Goal: Information Seeking & Learning: Learn about a topic

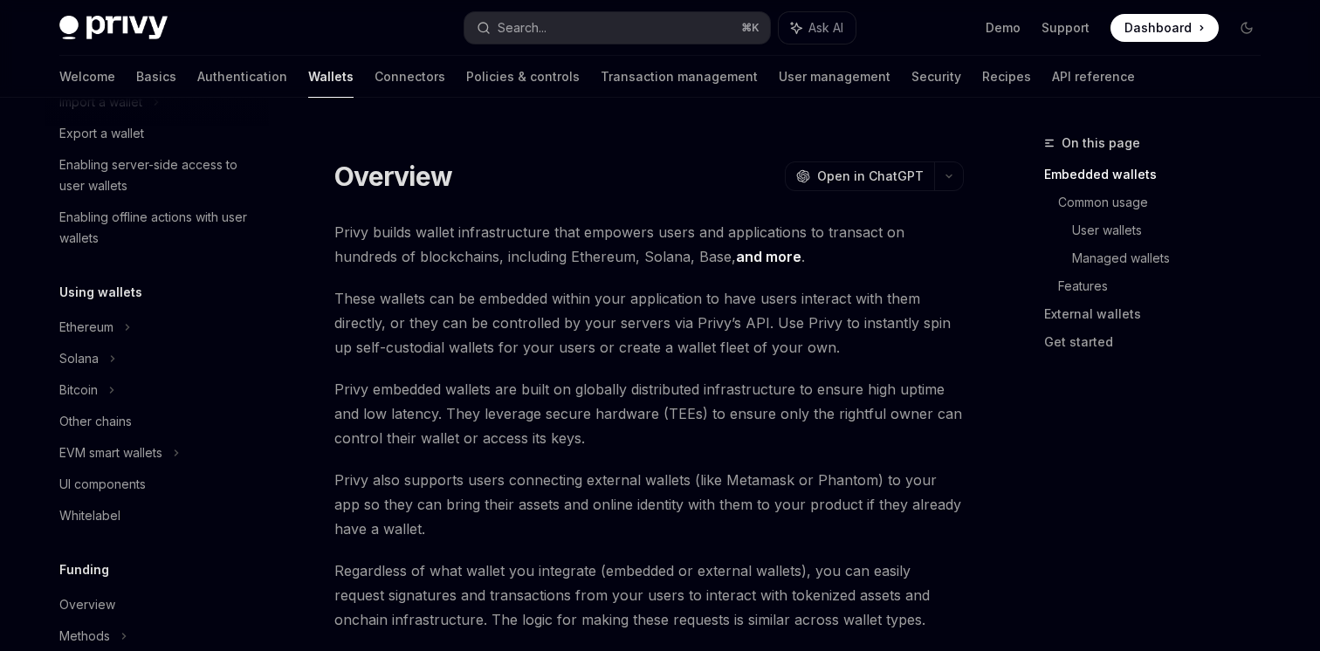
scroll to position [281, 0]
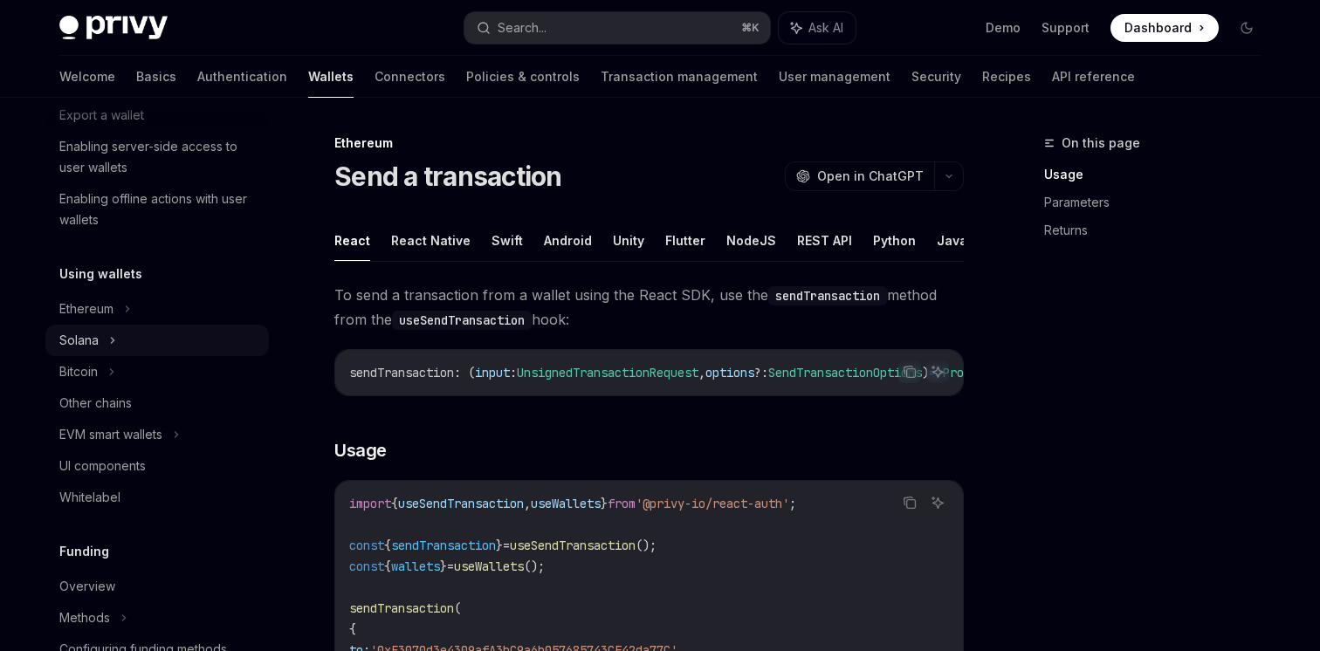
click at [160, 37] on div "Solana" at bounding box center [157, 20] width 224 height 31
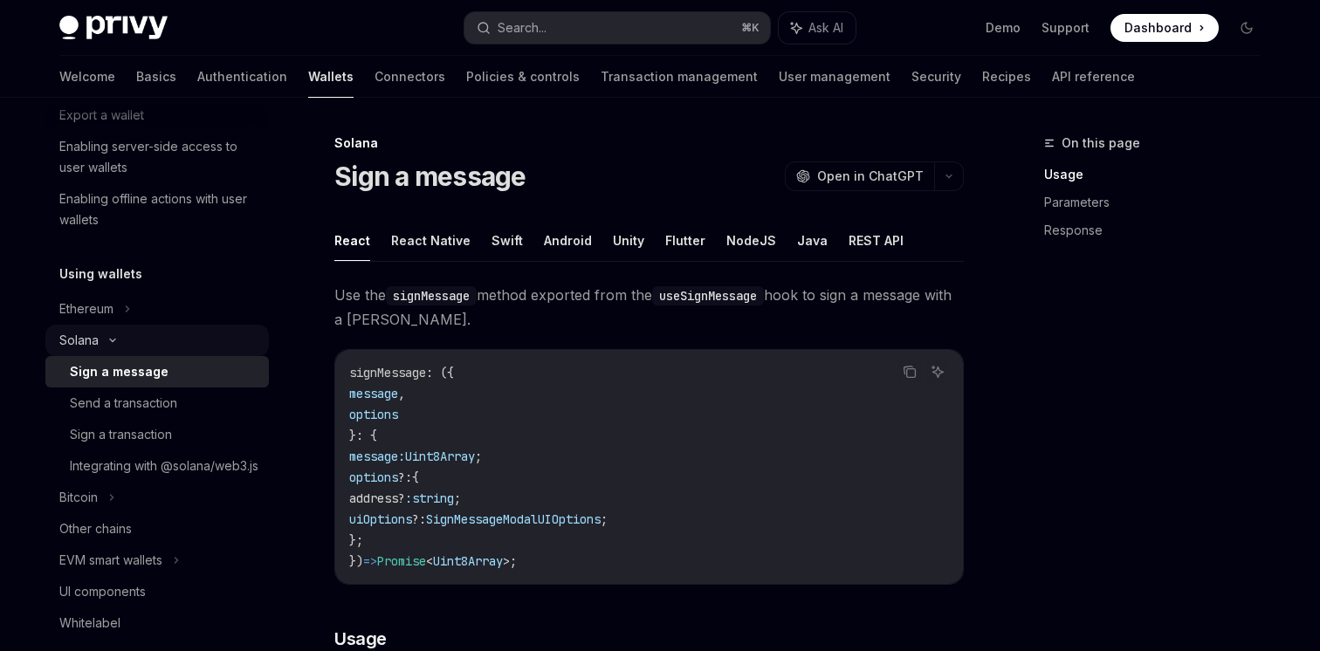
click at [160, 37] on div "Solana" at bounding box center [157, 20] width 224 height 31
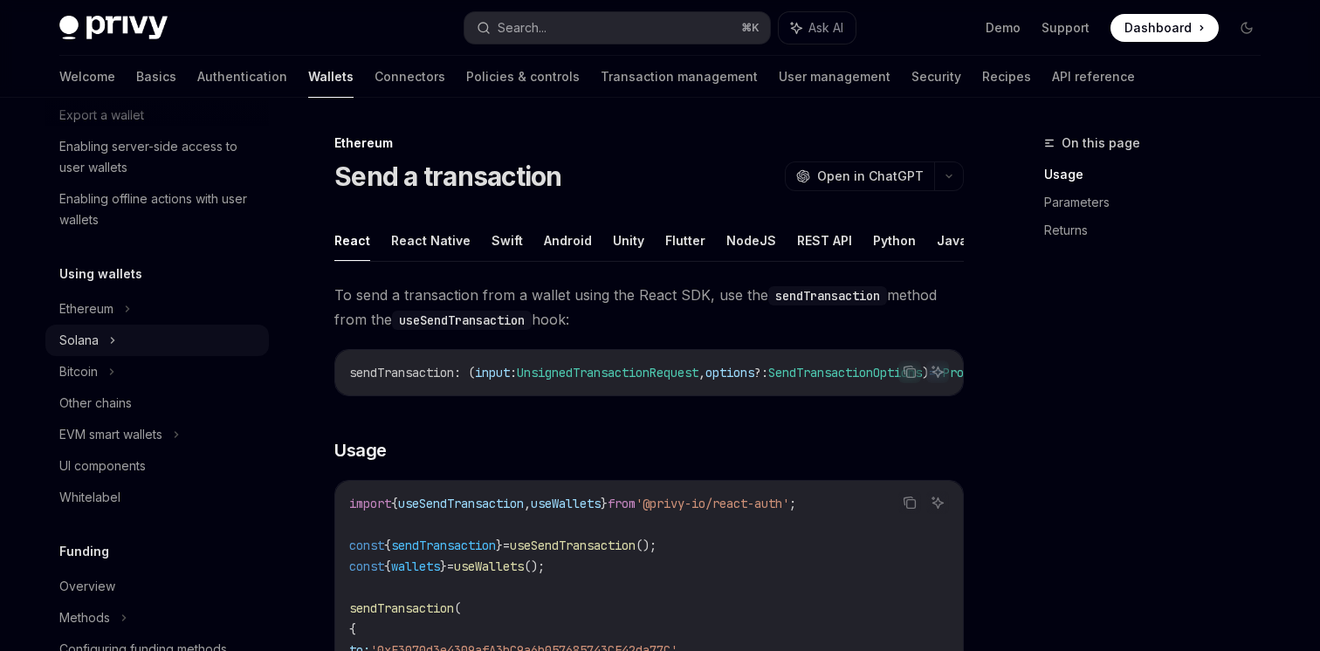
click at [151, 37] on div "Solana" at bounding box center [157, 20] width 224 height 31
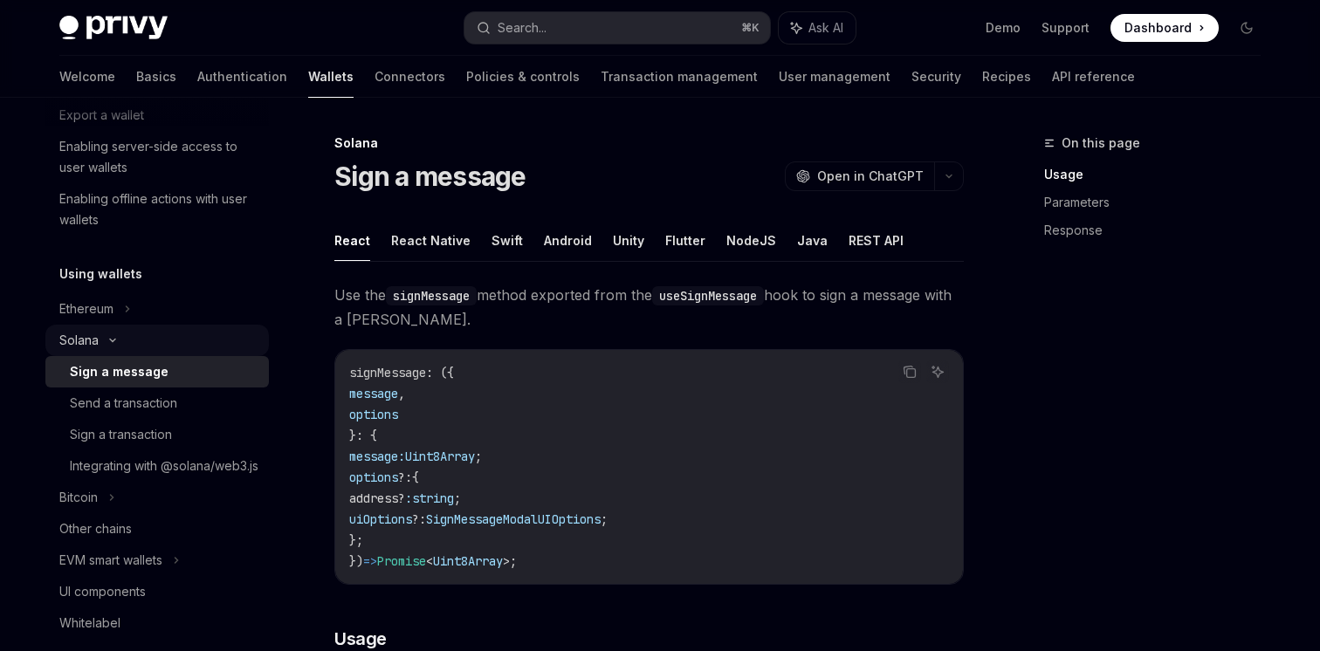
click at [151, 37] on div "Solana" at bounding box center [157, 20] width 224 height 31
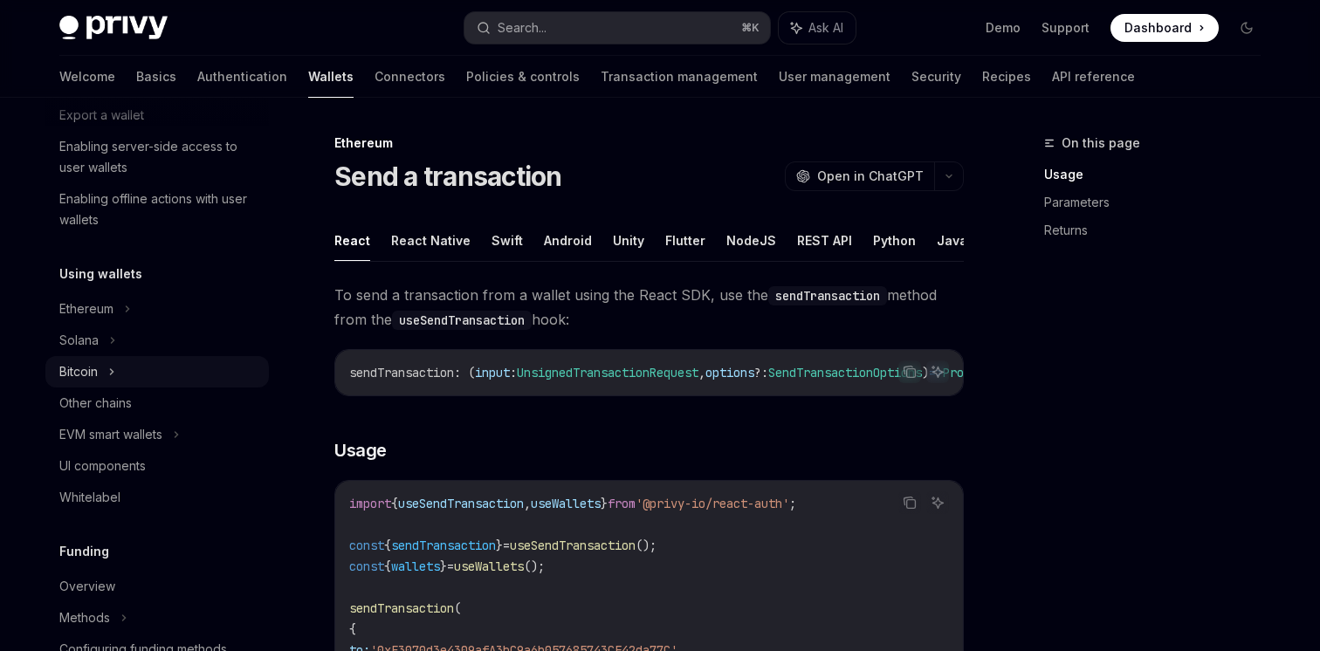
click at [163, 378] on div "Bitcoin" at bounding box center [157, 371] width 224 height 31
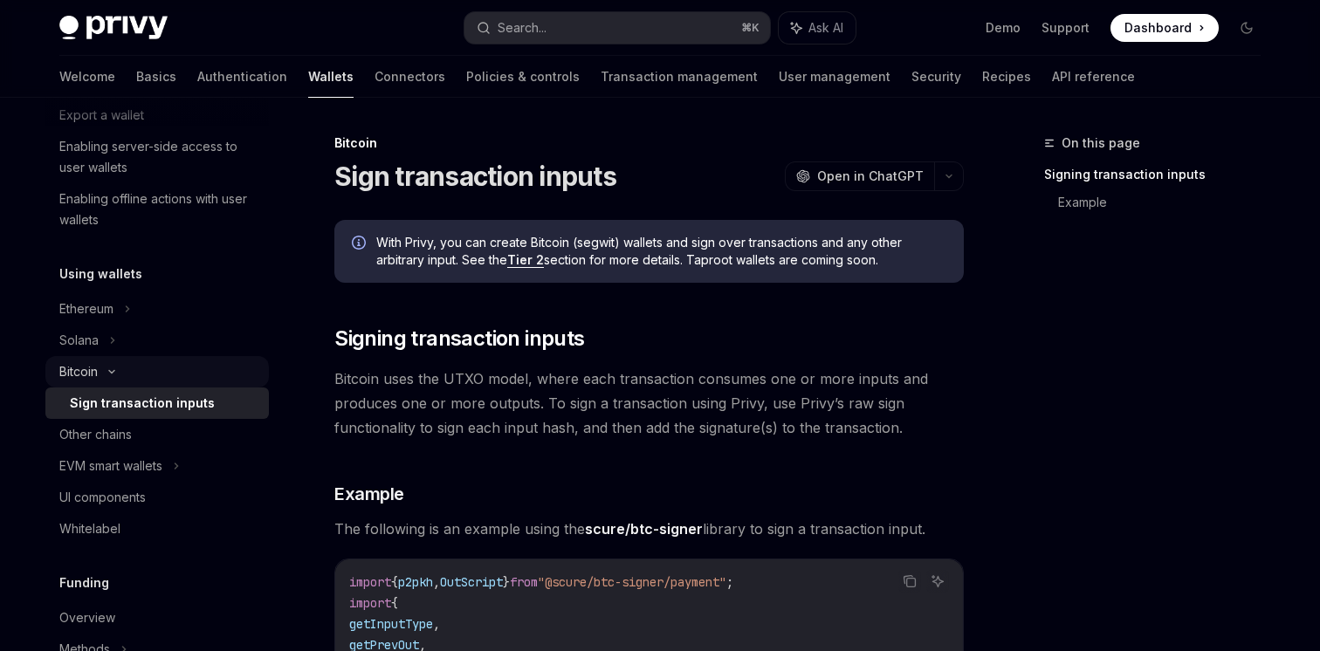
click at [163, 378] on div "Bitcoin" at bounding box center [157, 371] width 224 height 31
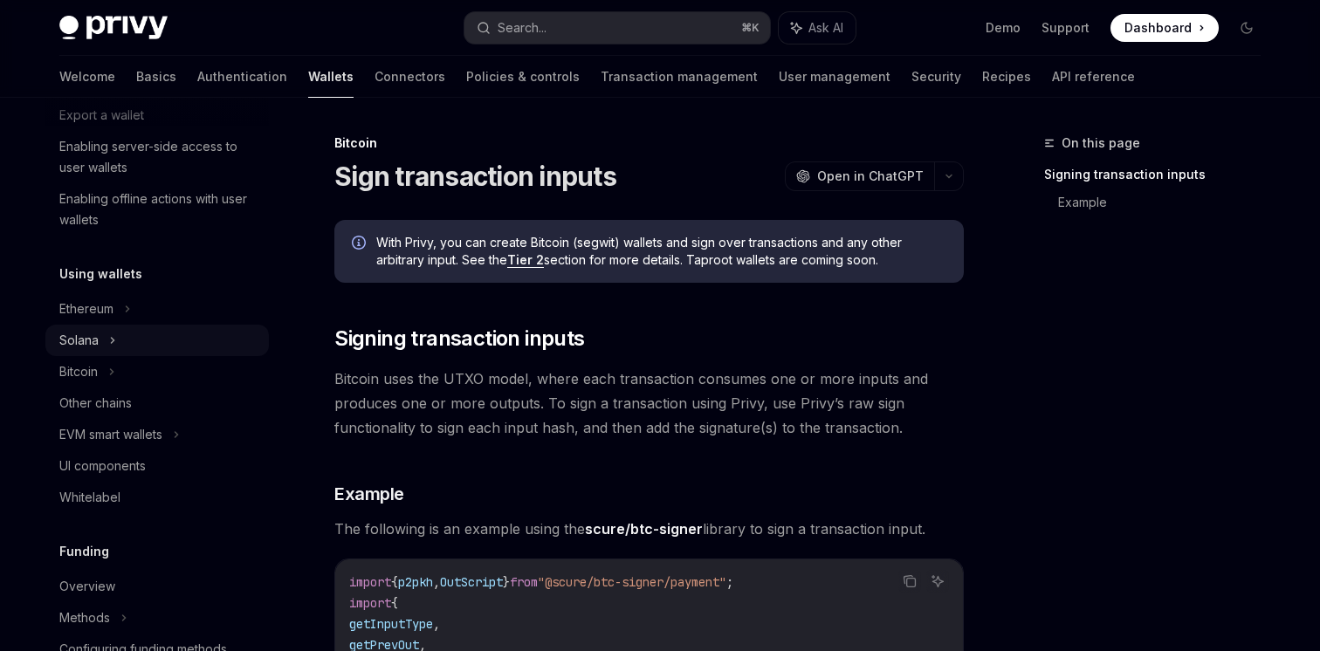
click at [179, 37] on div "Solana" at bounding box center [157, 20] width 224 height 31
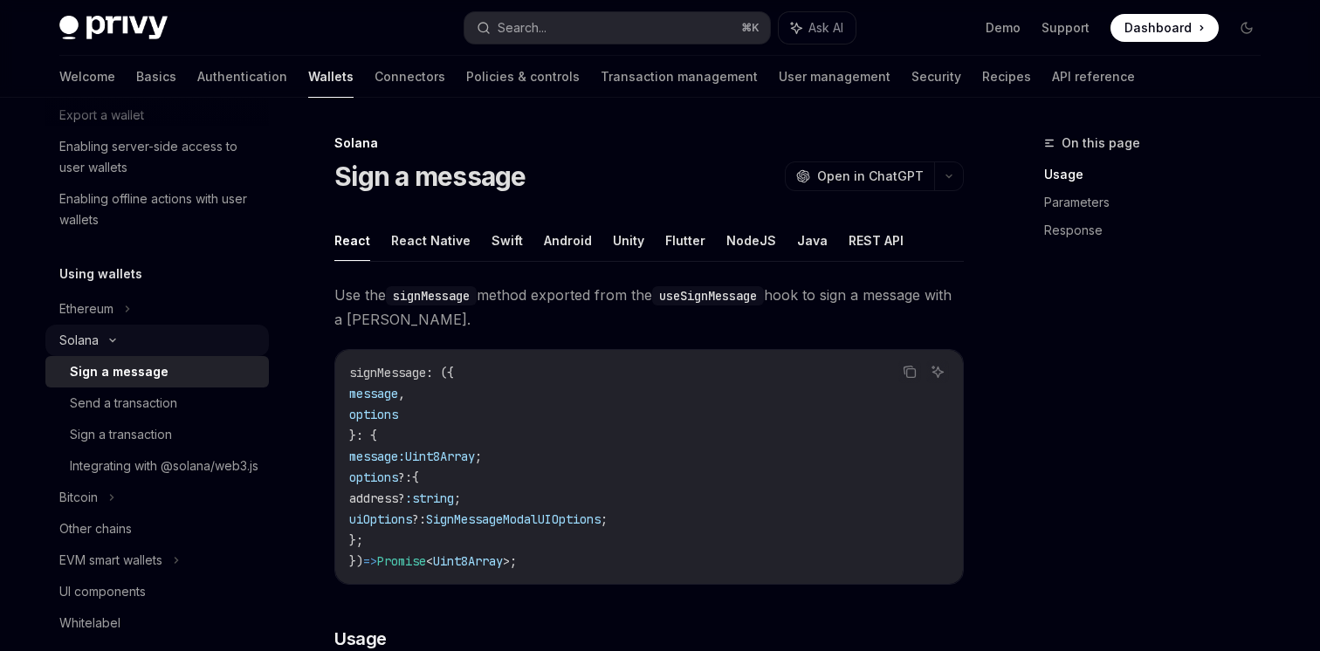
click at [179, 37] on div "Solana" at bounding box center [157, 20] width 224 height 31
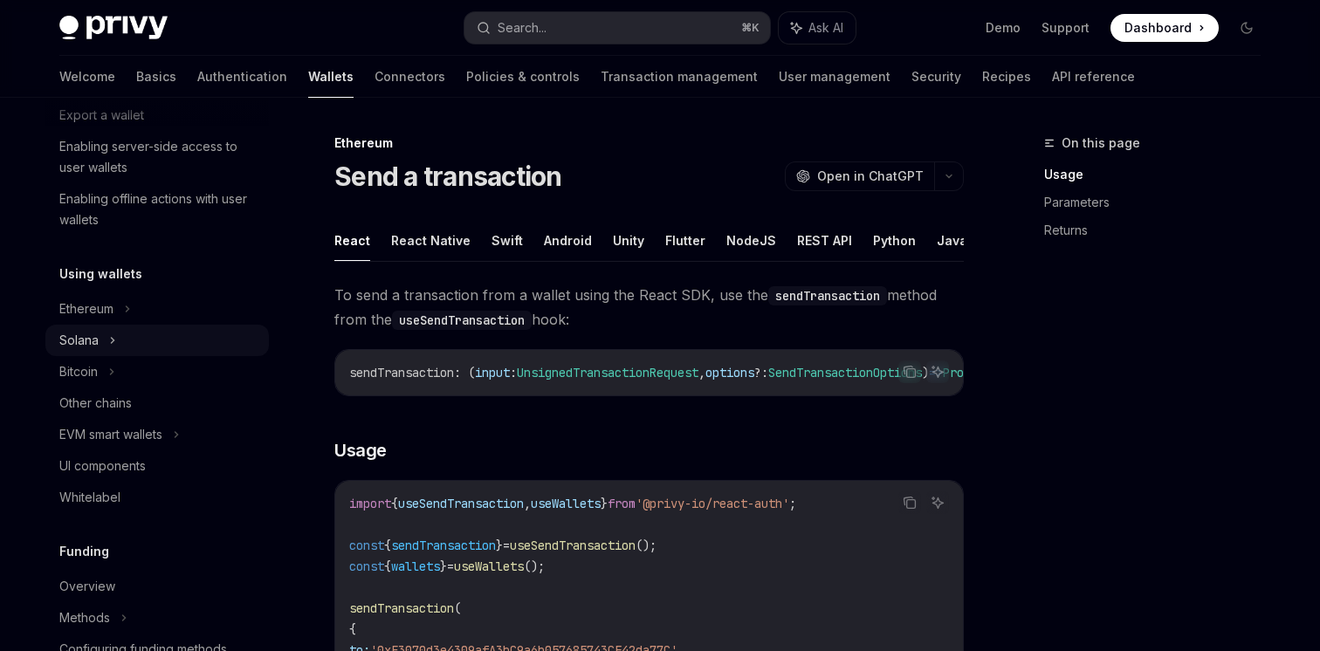
click at [182, 37] on div "Solana" at bounding box center [157, 20] width 224 height 31
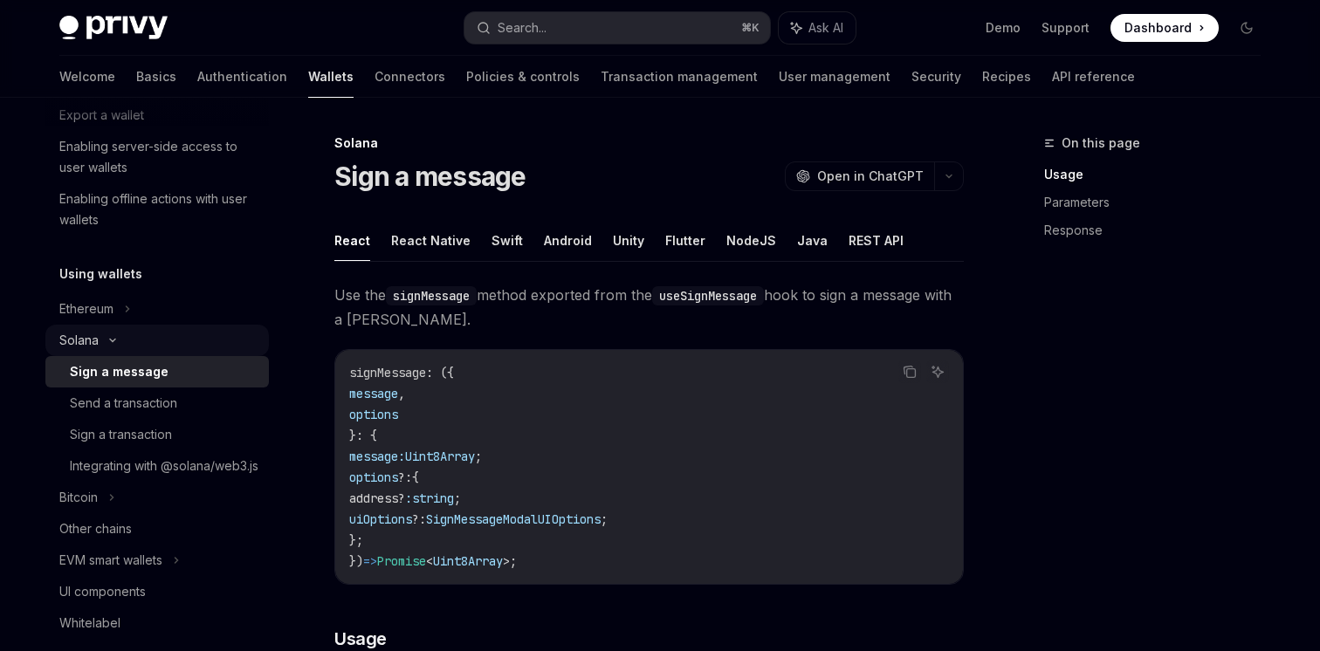
click at [182, 37] on div "Solana" at bounding box center [157, 20] width 224 height 31
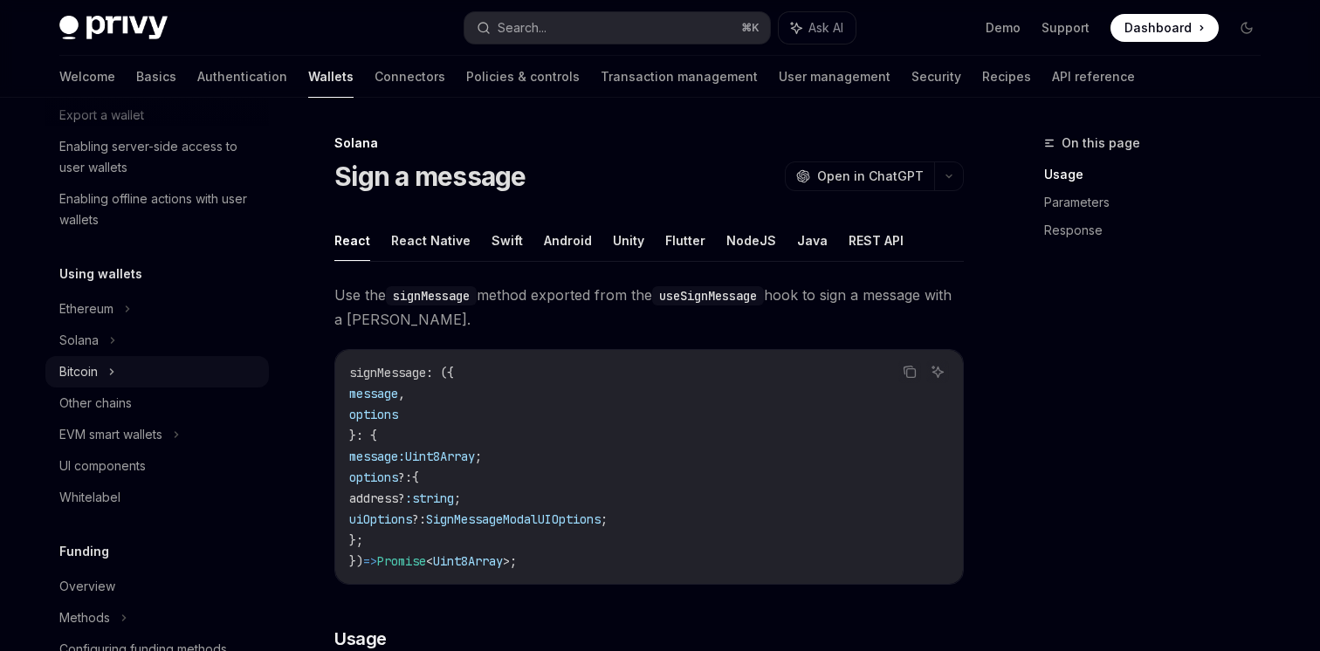
click at [173, 372] on div "Bitcoin" at bounding box center [157, 371] width 224 height 31
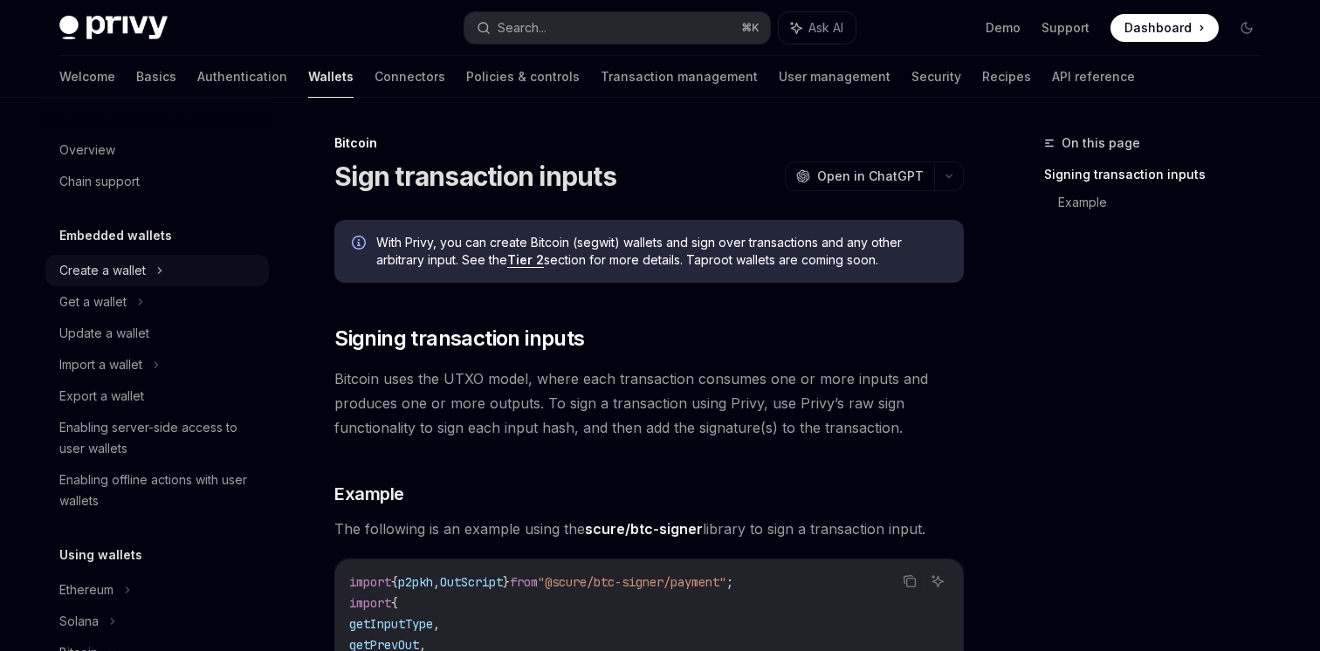
click at [207, 269] on div "Create a wallet" at bounding box center [157, 270] width 224 height 31
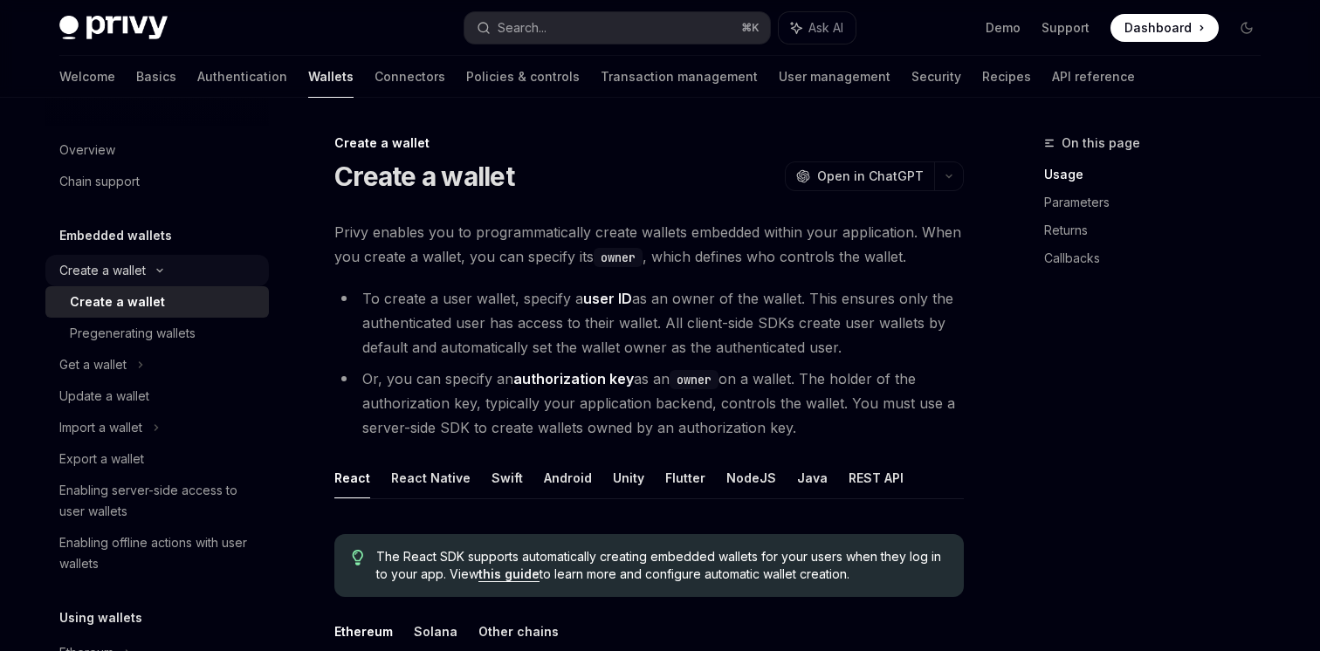
click at [207, 269] on div "Create a wallet" at bounding box center [157, 270] width 224 height 31
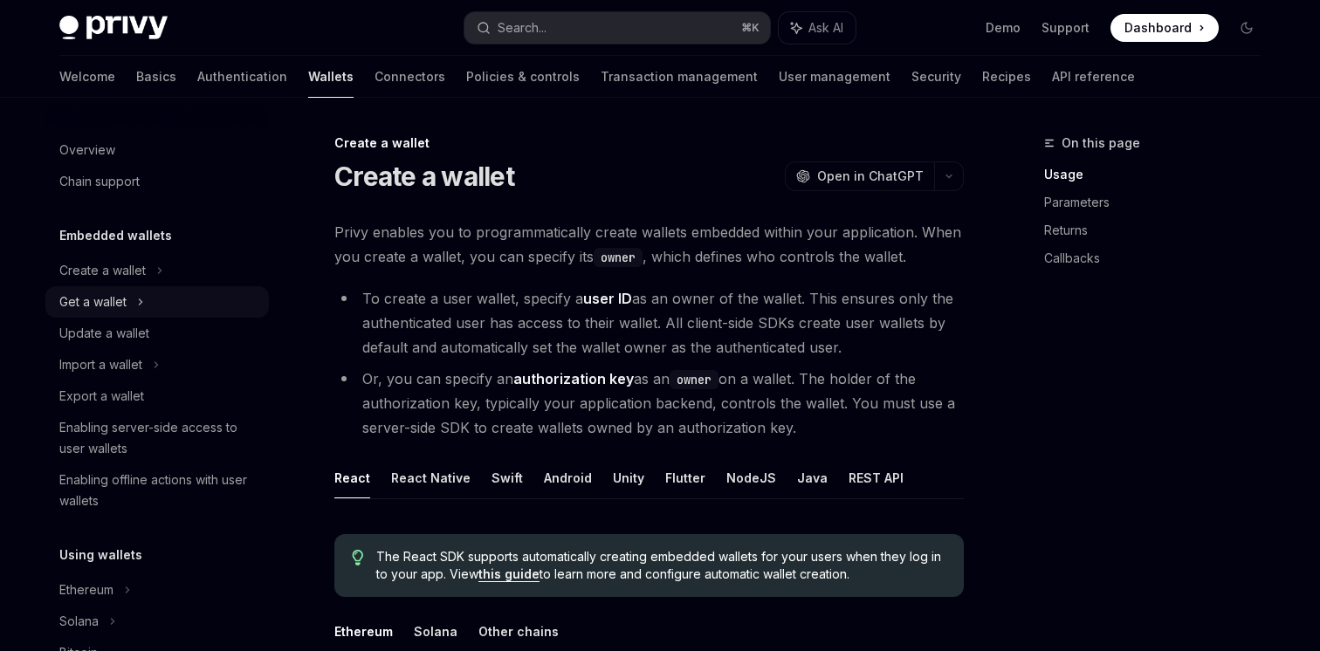
click at [190, 297] on div "Get a wallet" at bounding box center [157, 301] width 224 height 31
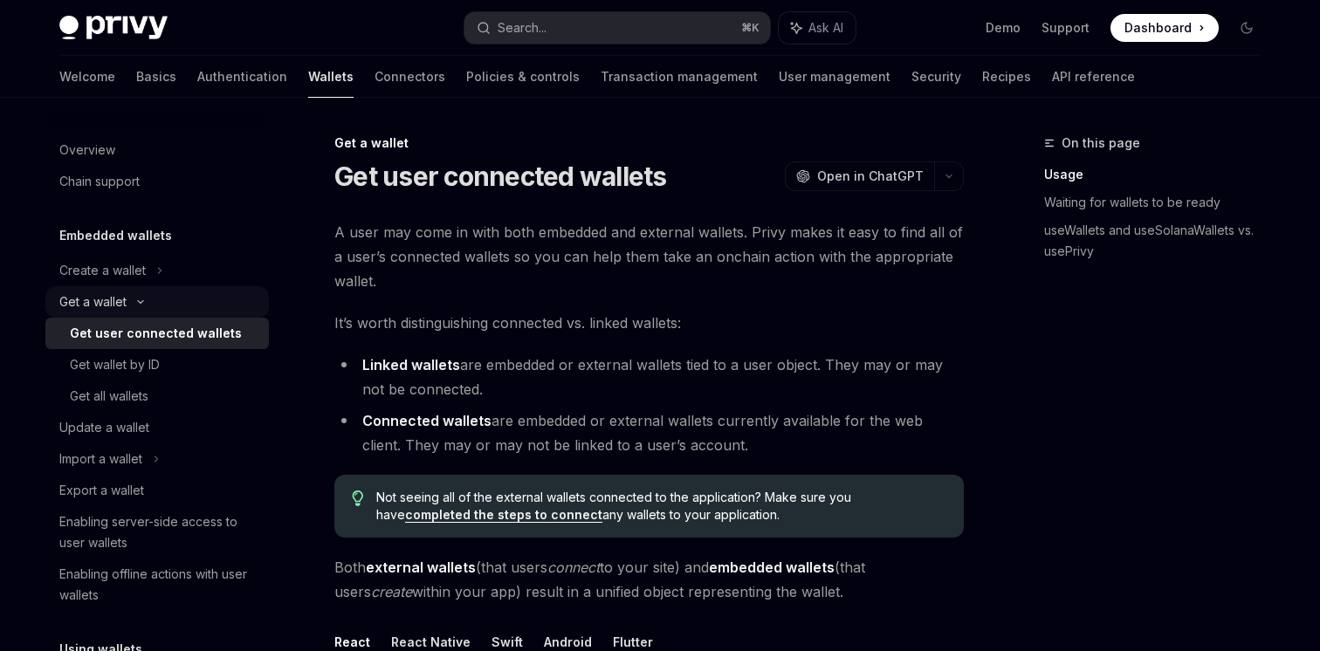
click at [190, 297] on div "Get a wallet" at bounding box center [157, 301] width 224 height 31
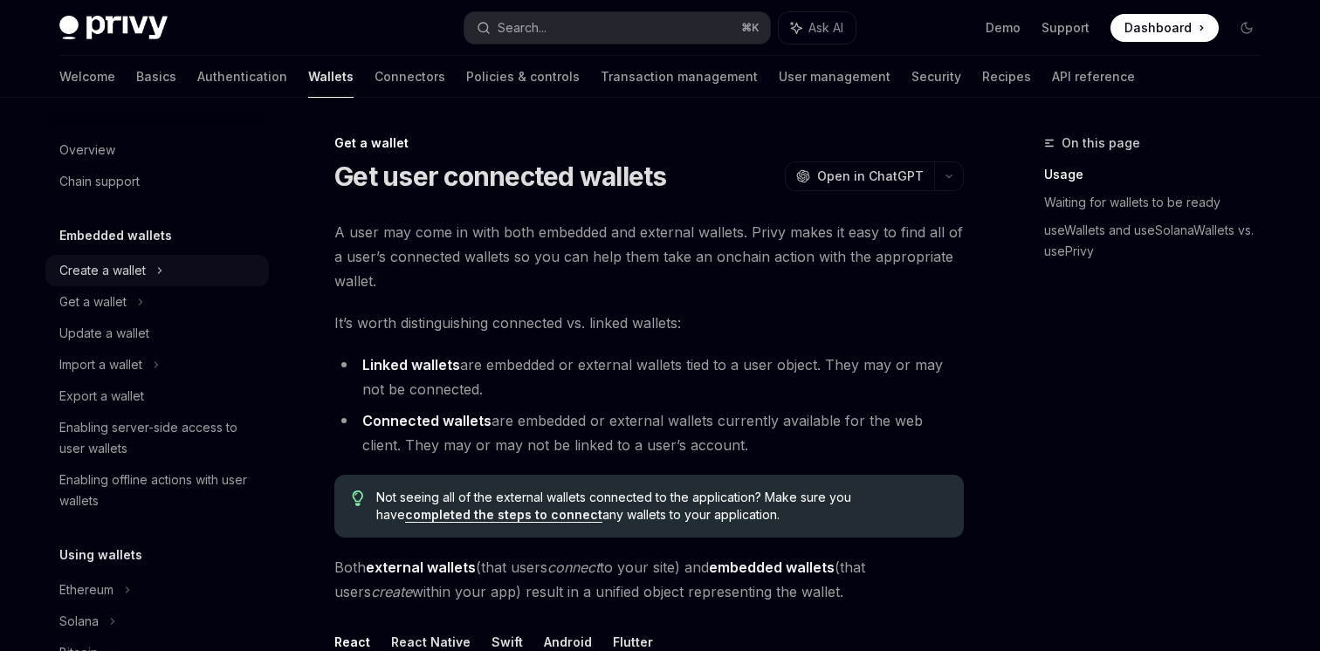
click at [201, 271] on div "Create a wallet" at bounding box center [157, 270] width 224 height 31
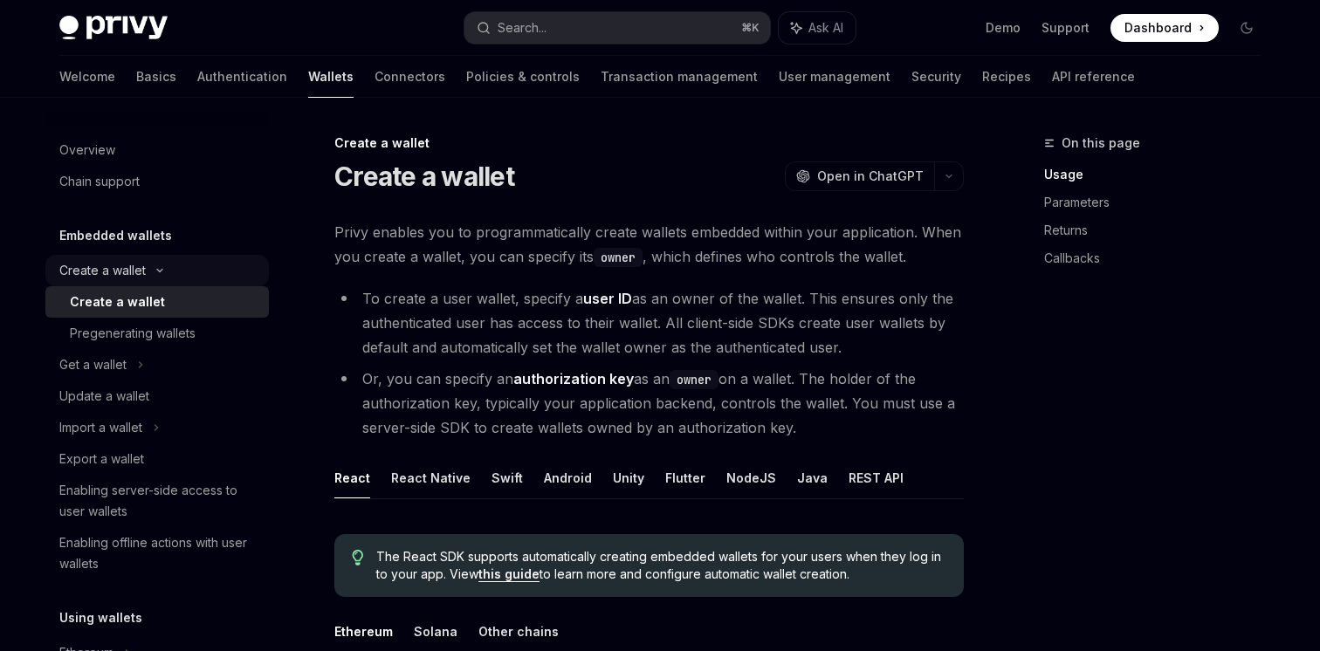
click at [201, 271] on div "Create a wallet" at bounding box center [157, 270] width 224 height 31
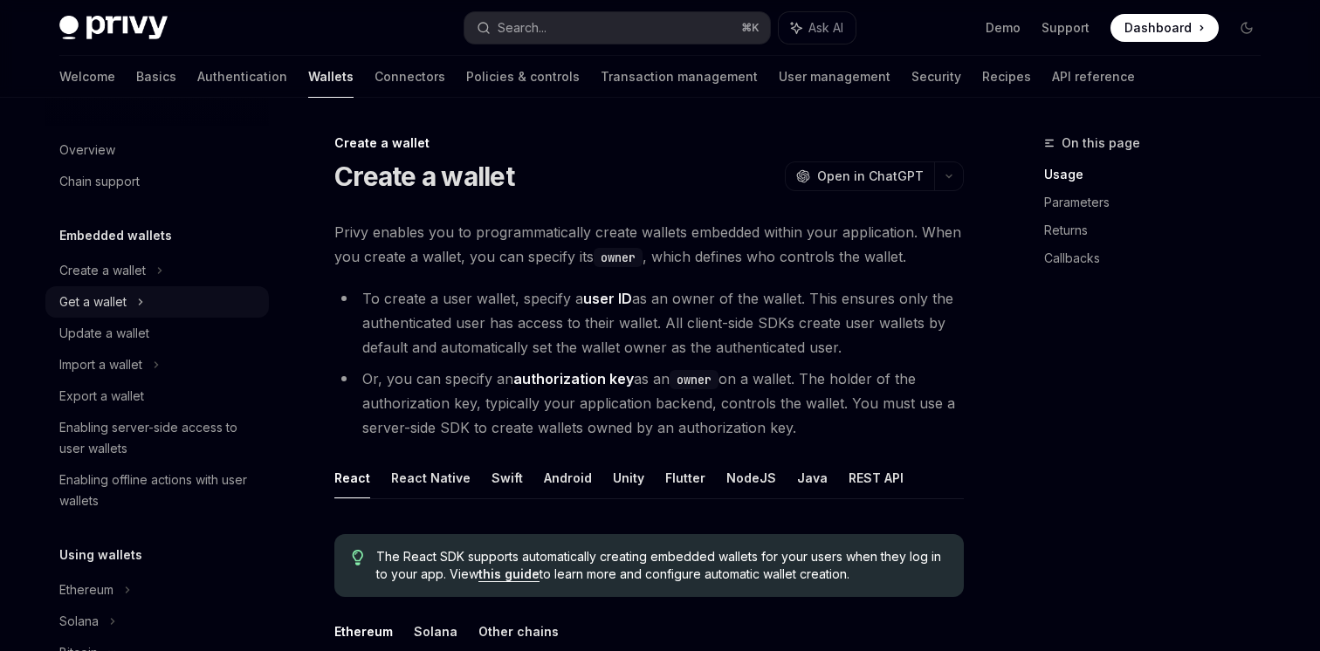
click at [186, 303] on div "Get a wallet" at bounding box center [157, 301] width 224 height 31
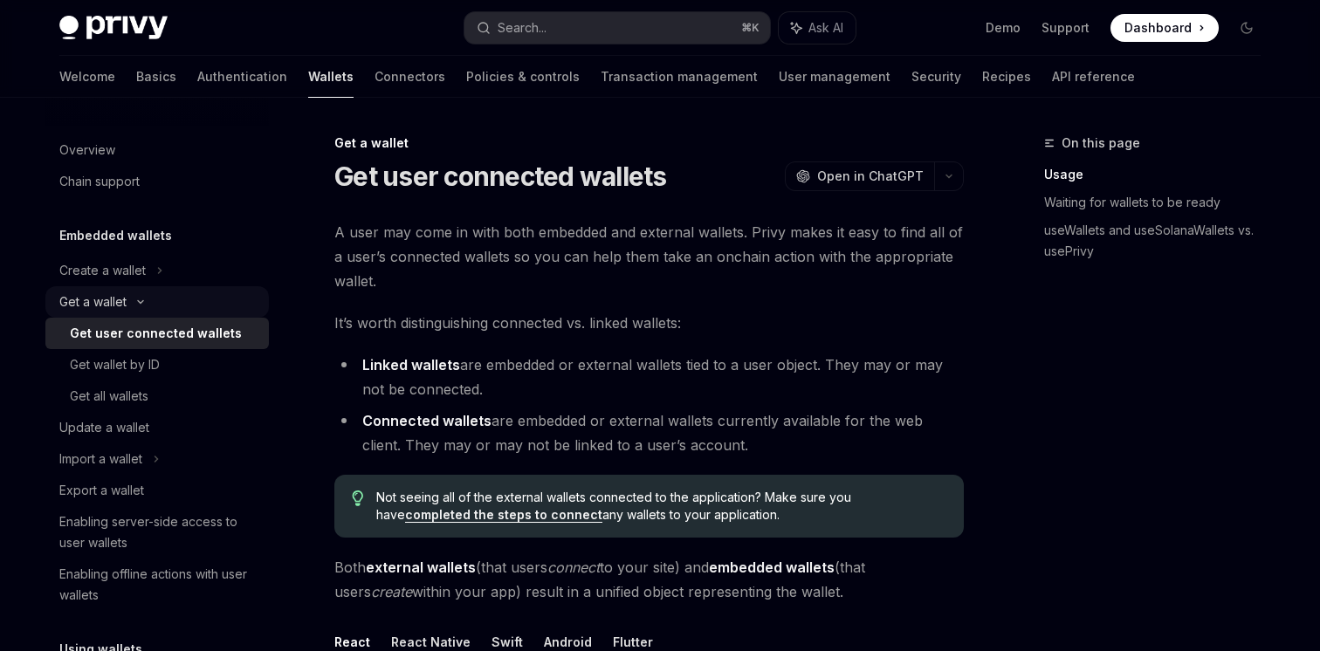
click at [186, 303] on div "Get a wallet" at bounding box center [157, 301] width 224 height 31
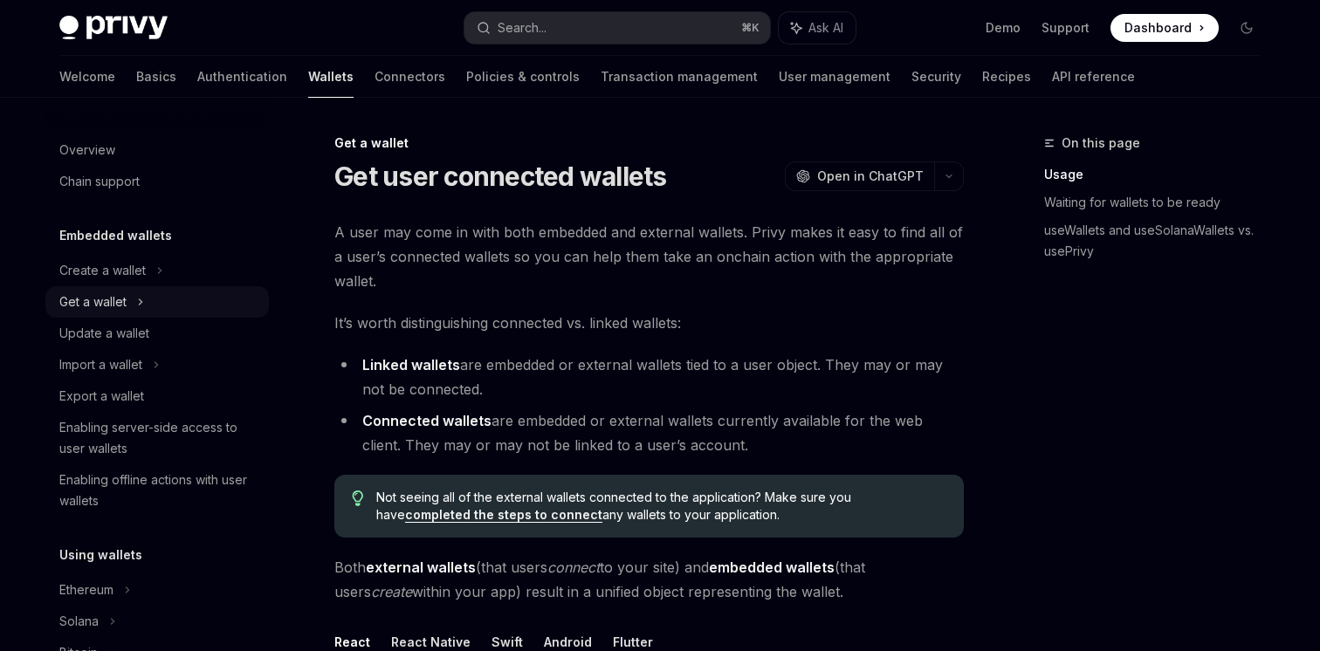
click at [192, 300] on div "Get a wallet" at bounding box center [157, 301] width 224 height 31
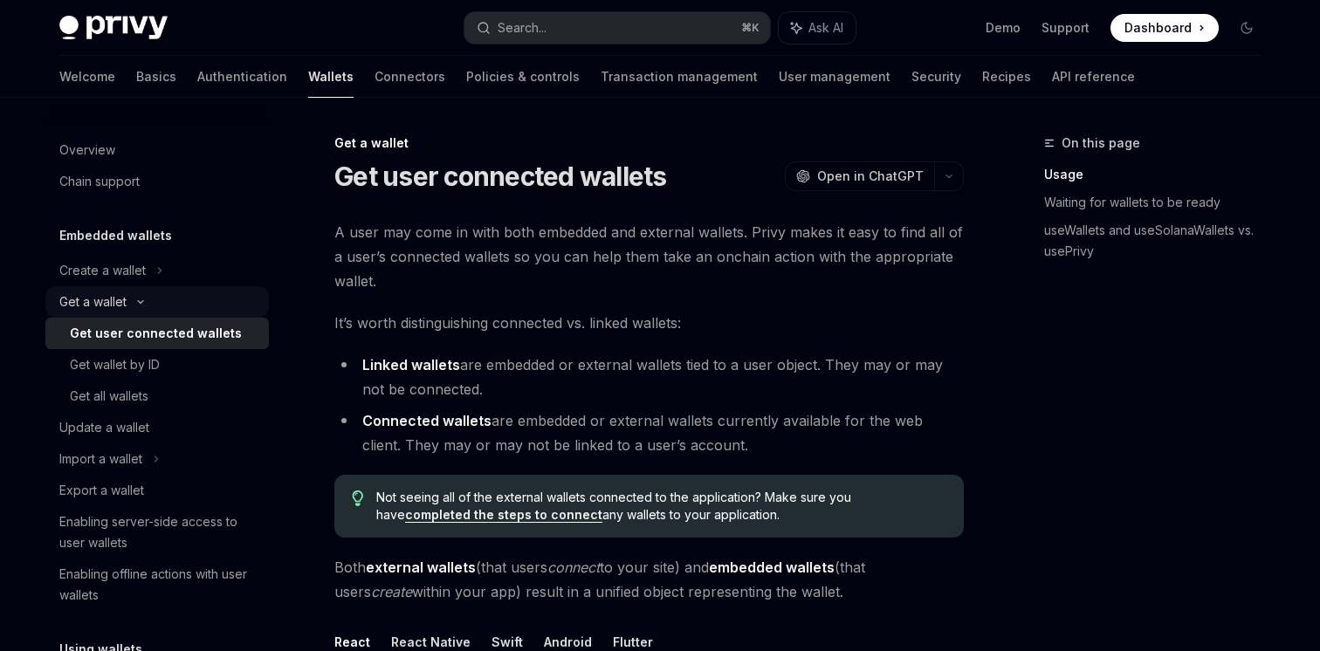
click at [192, 300] on div "Get a wallet" at bounding box center [157, 301] width 224 height 31
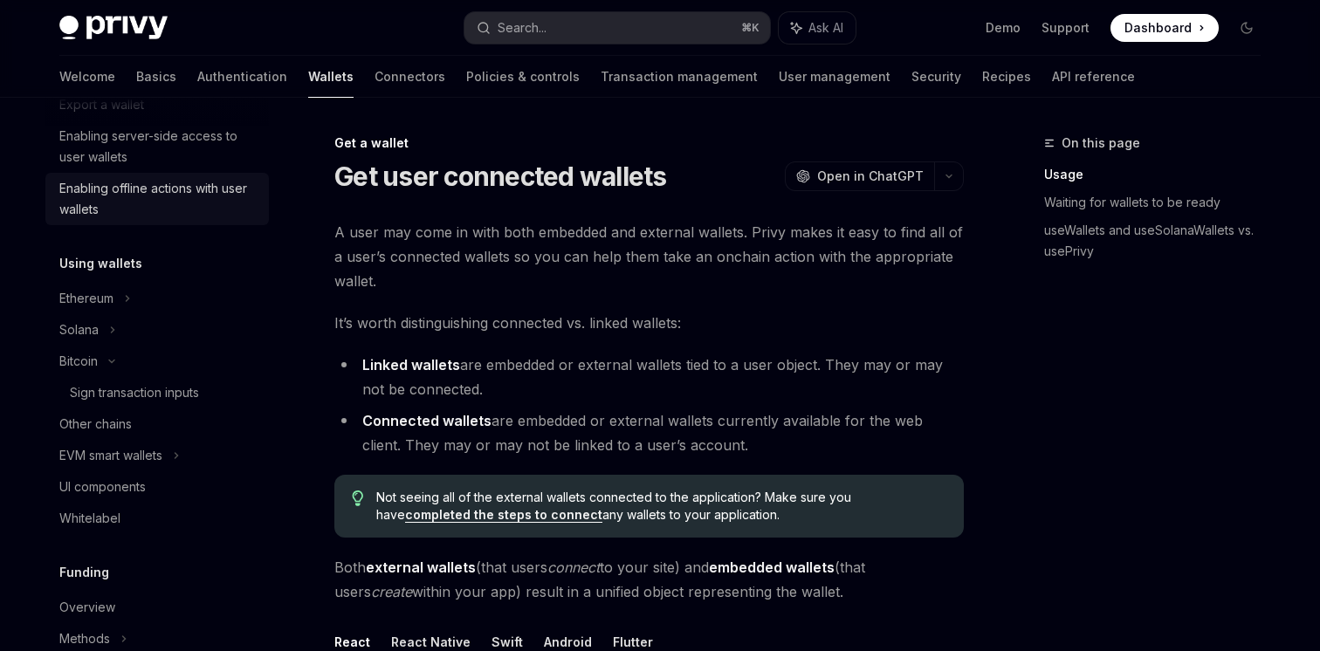
scroll to position [330, 0]
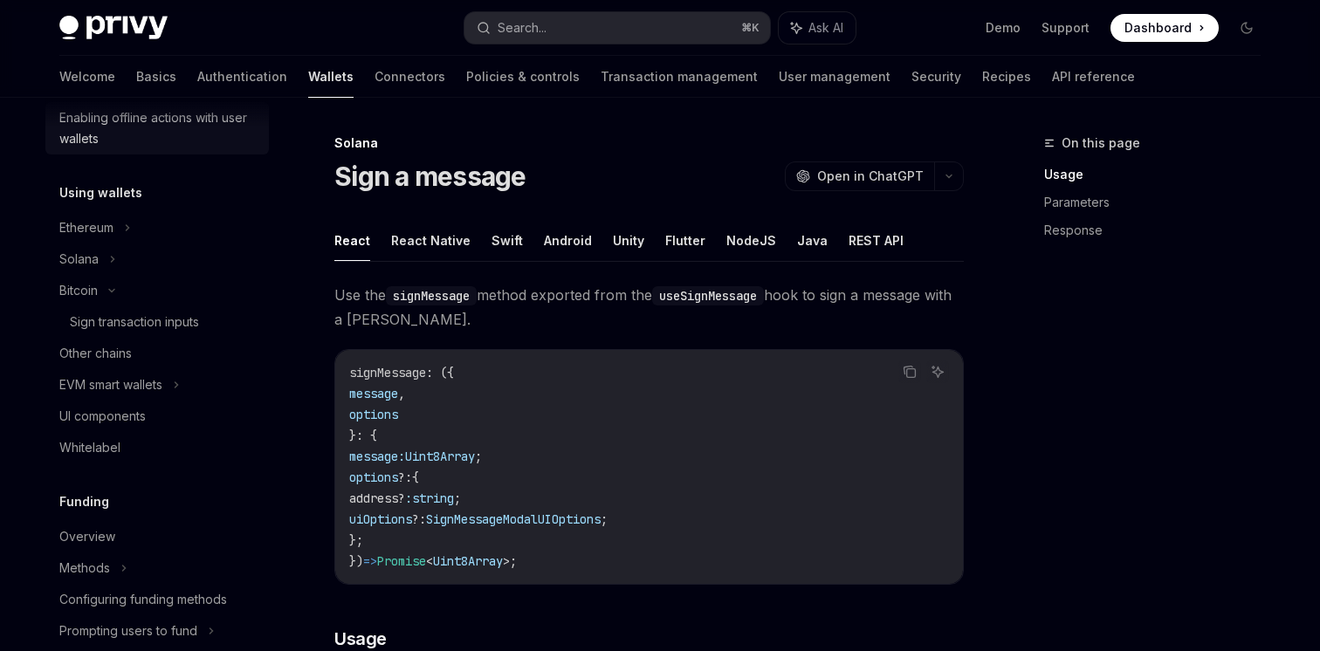
scroll to position [364, 0]
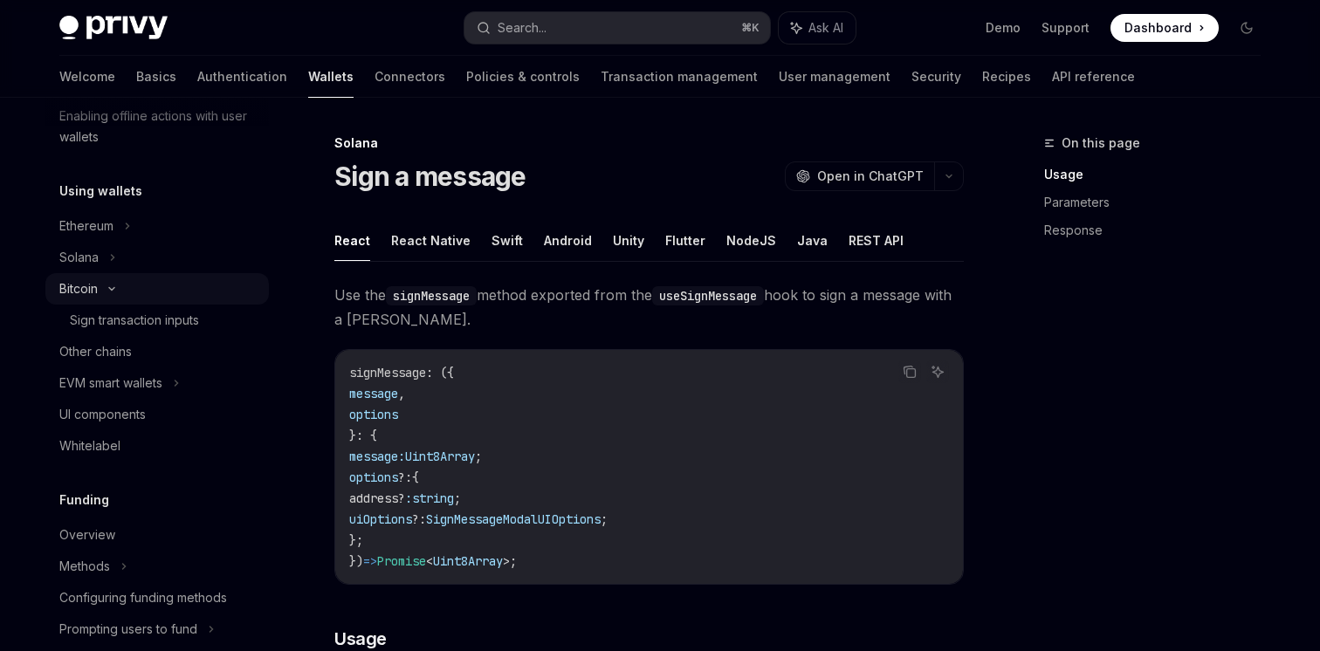
click at [195, 293] on div "Bitcoin" at bounding box center [157, 288] width 224 height 31
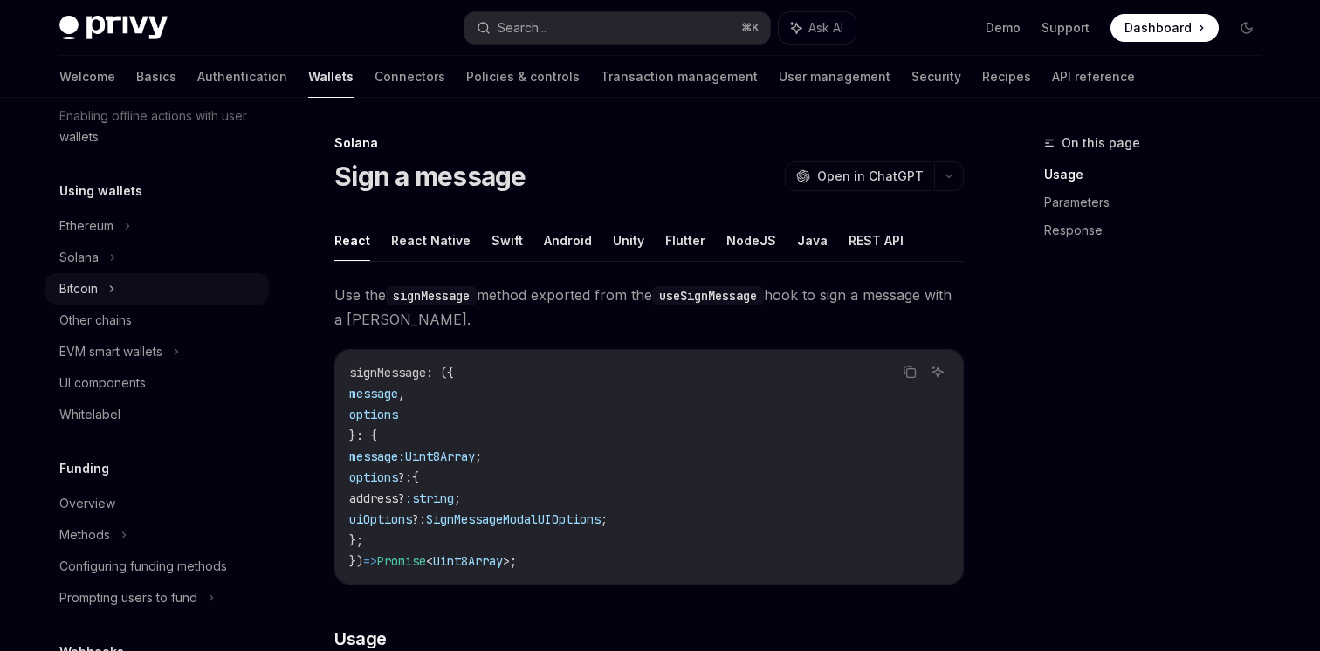
click at [197, 286] on div "Bitcoin" at bounding box center [157, 288] width 224 height 31
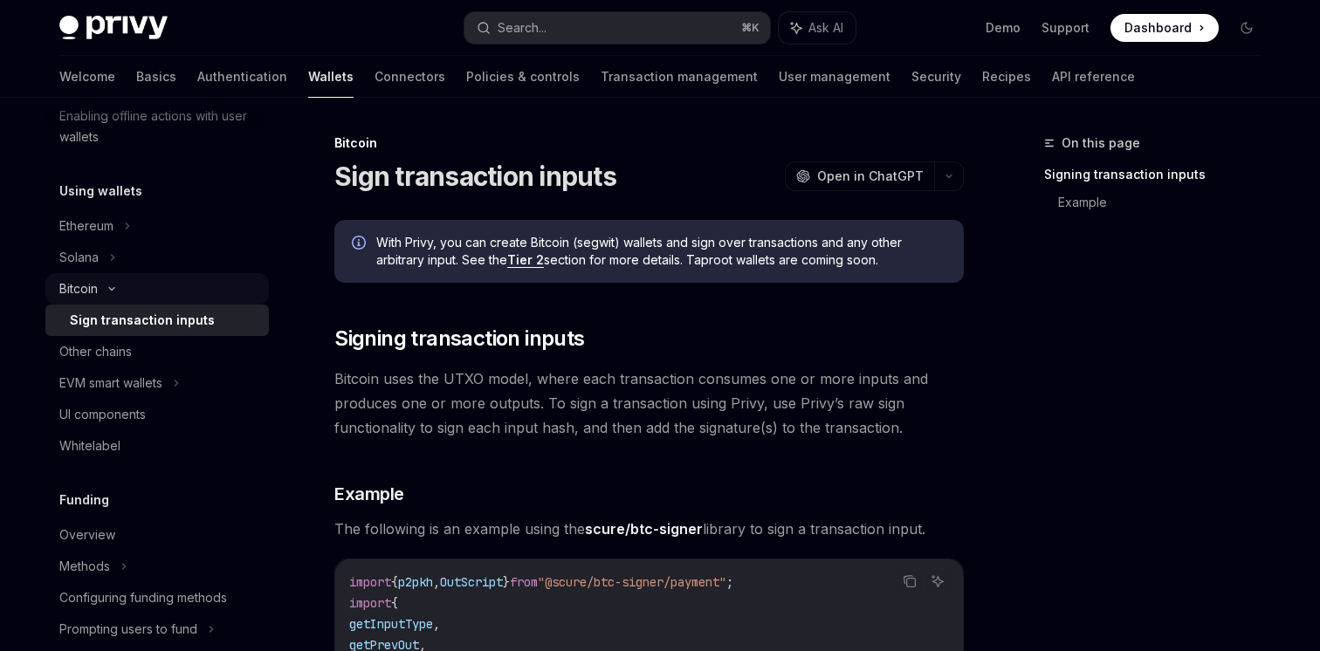
click at [197, 276] on div "Bitcoin" at bounding box center [157, 288] width 224 height 31
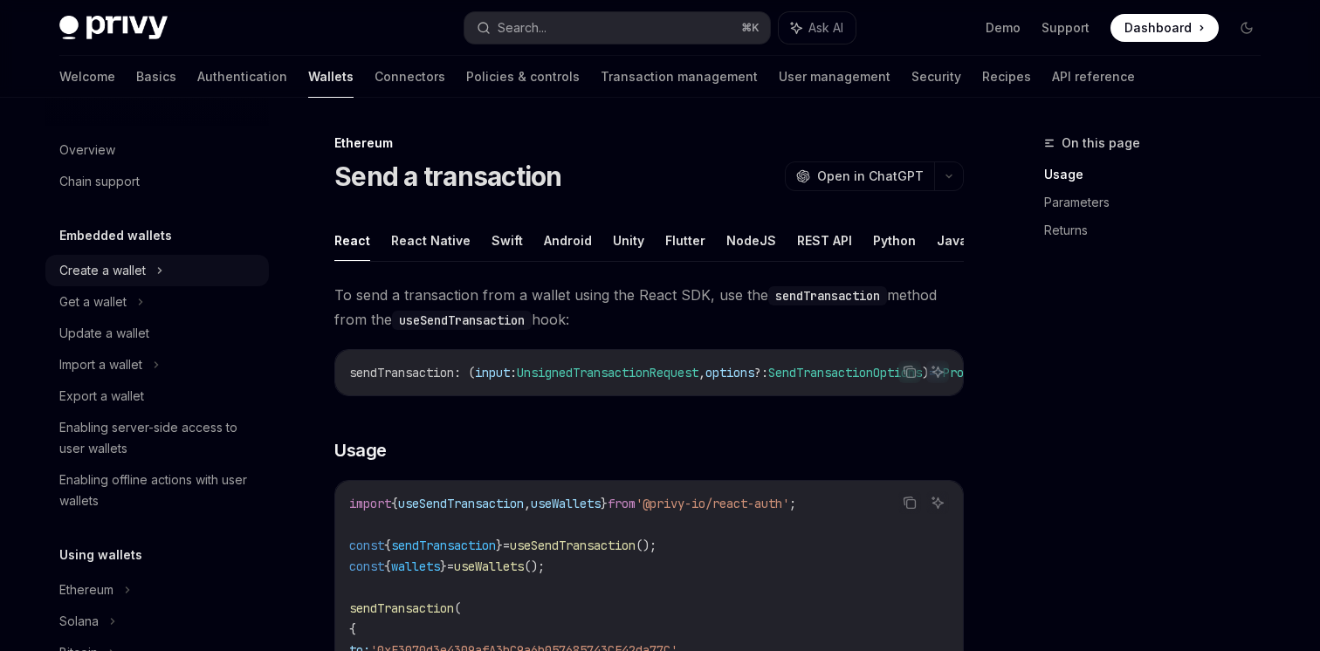
click at [184, 263] on div "Create a wallet" at bounding box center [157, 270] width 224 height 31
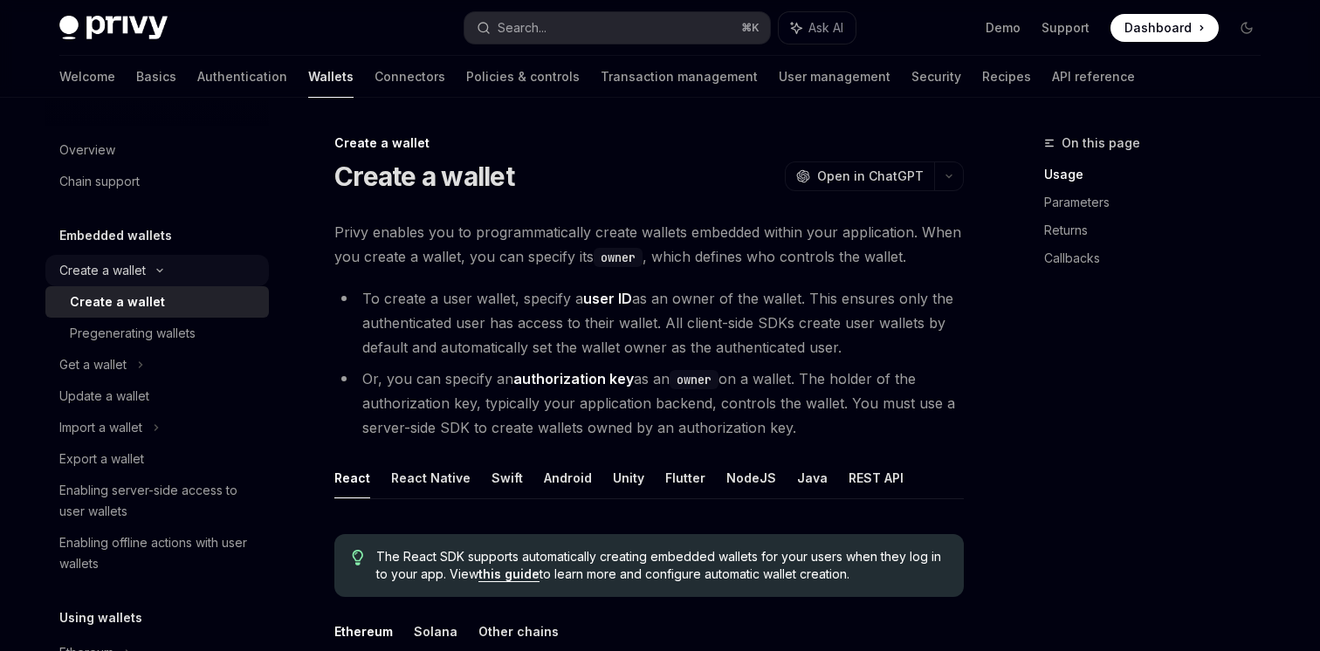
click at [184, 263] on div "Create a wallet" at bounding box center [157, 270] width 224 height 31
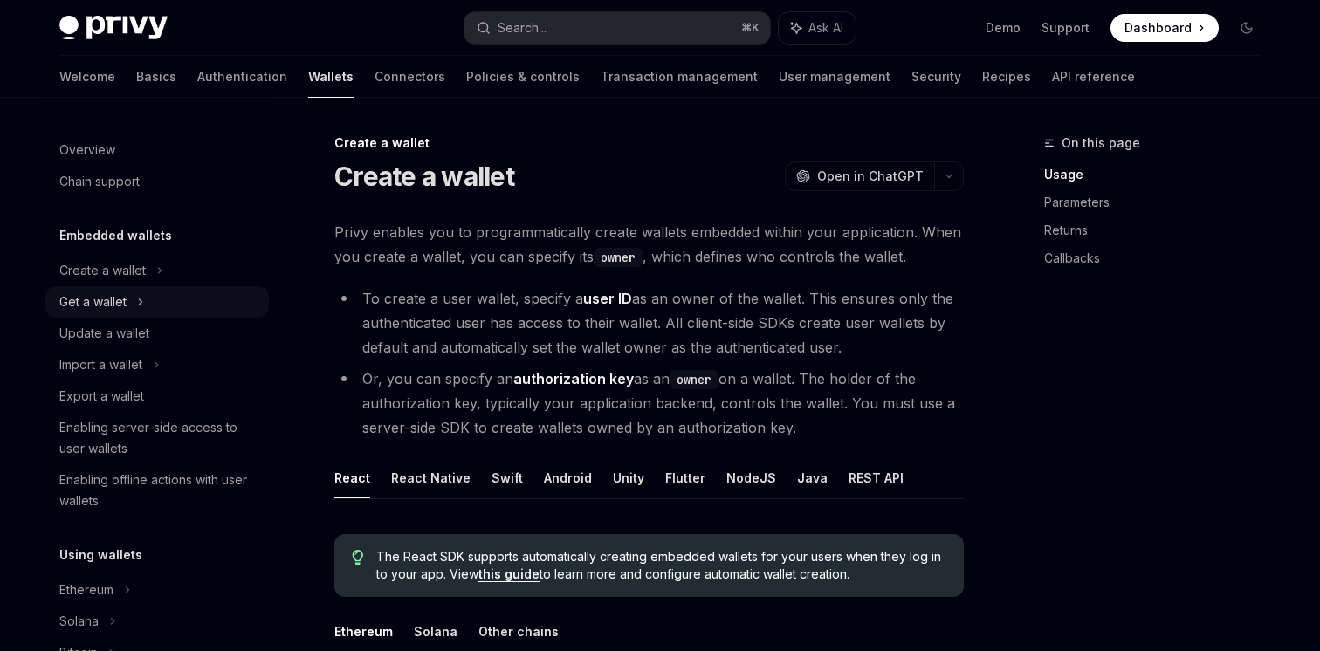
click at [175, 295] on div "Get a wallet" at bounding box center [157, 301] width 224 height 31
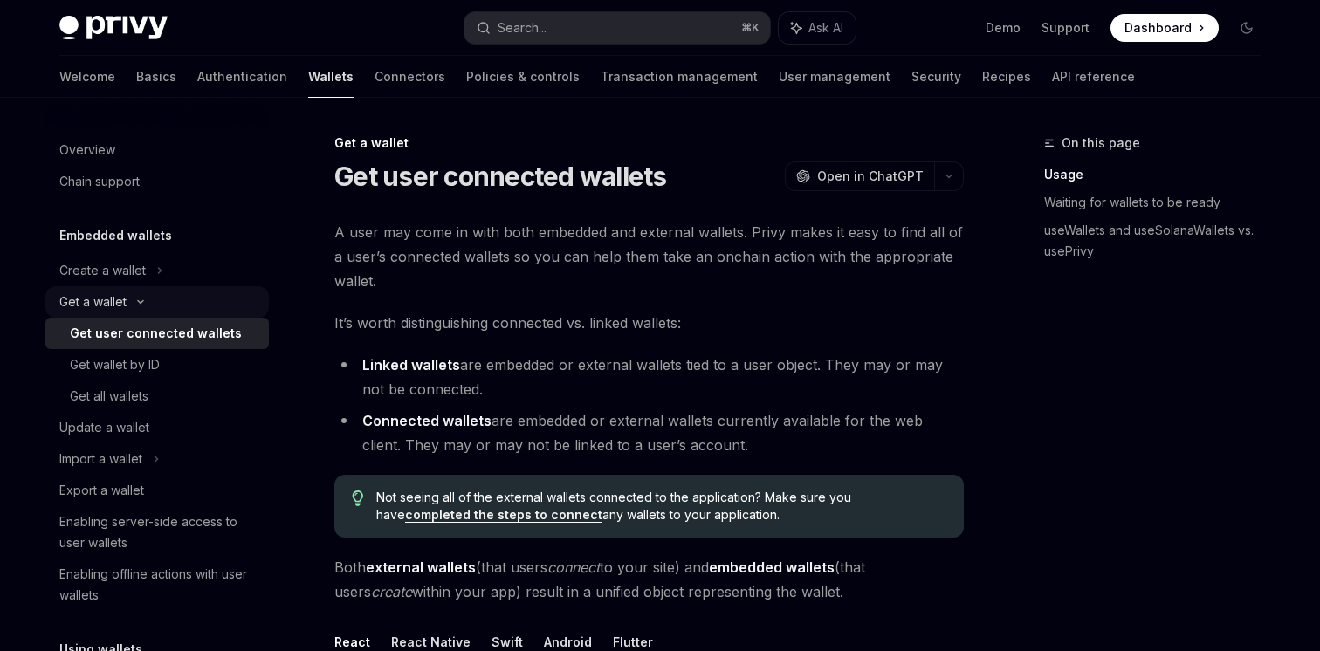
click at [175, 295] on div "Get a wallet" at bounding box center [157, 301] width 224 height 31
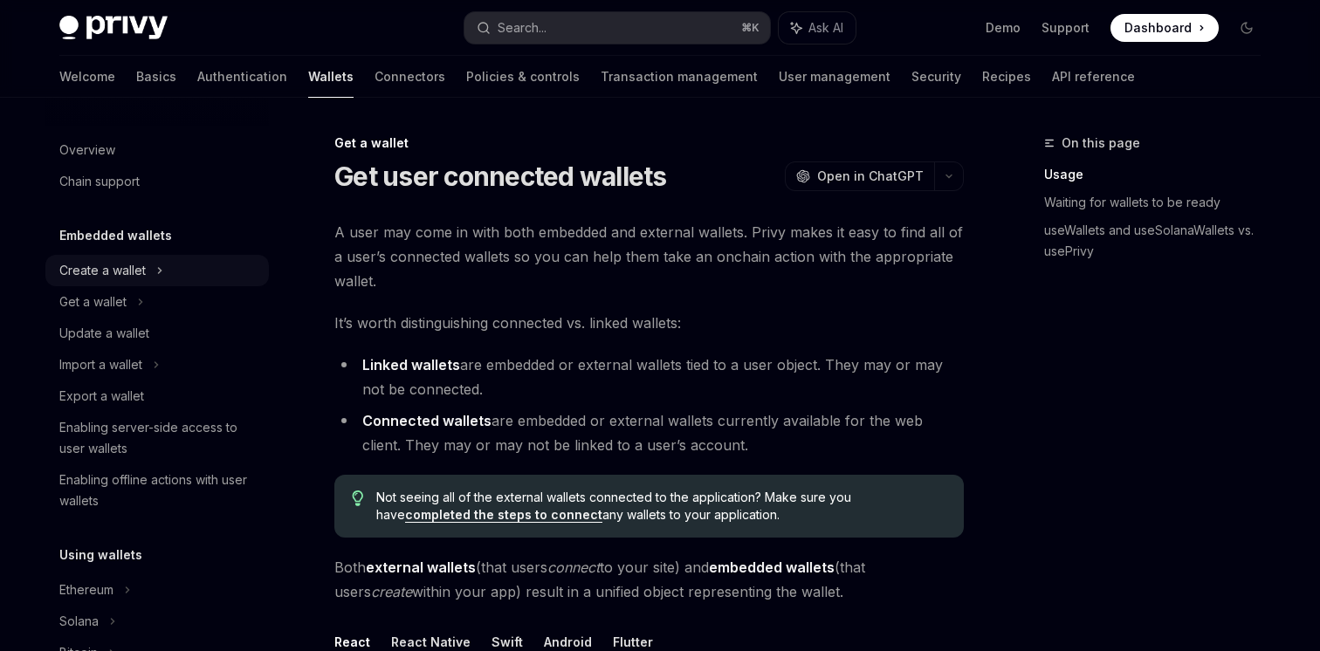
click at [191, 271] on div "Create a wallet" at bounding box center [157, 270] width 224 height 31
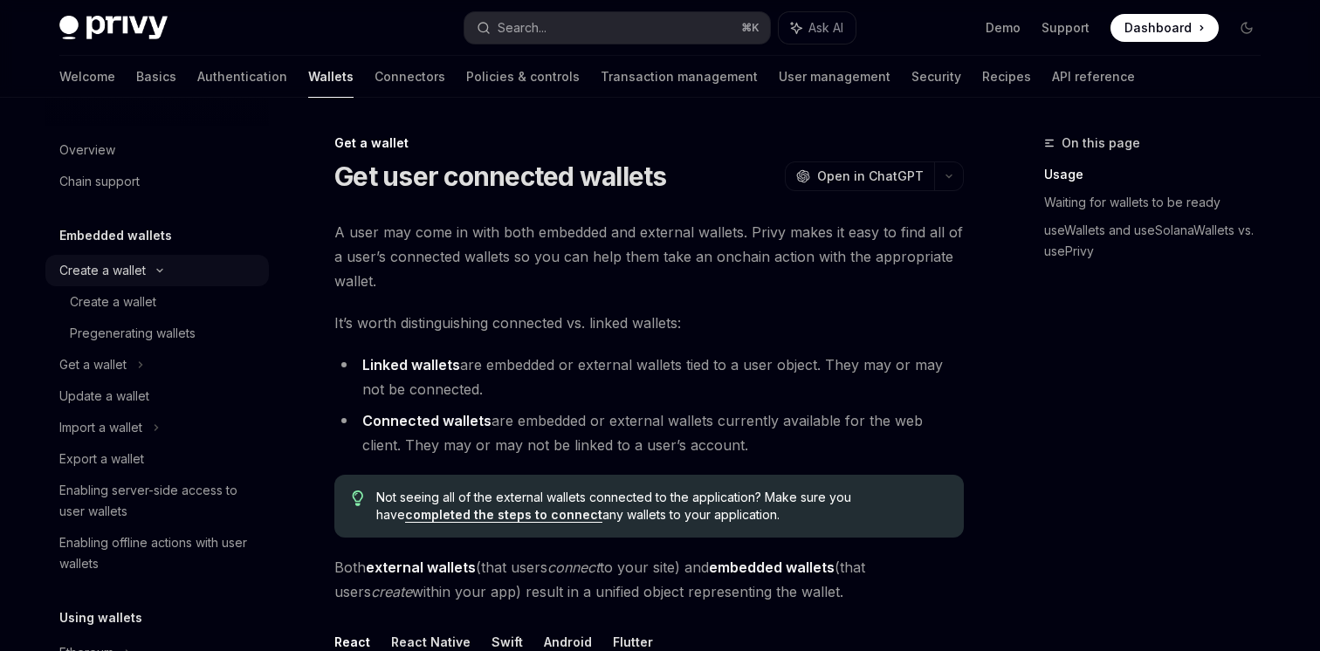
click at [191, 271] on div "Create a wallet" at bounding box center [157, 270] width 224 height 31
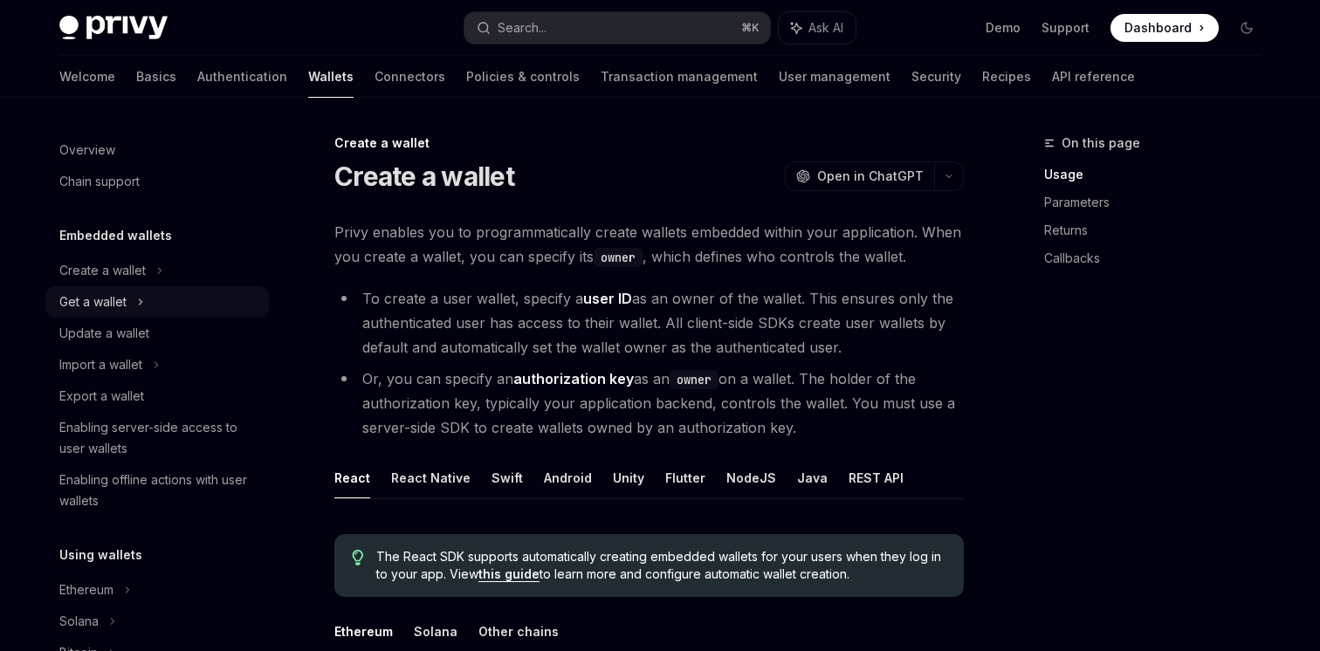
click at [186, 300] on div "Get a wallet" at bounding box center [157, 301] width 224 height 31
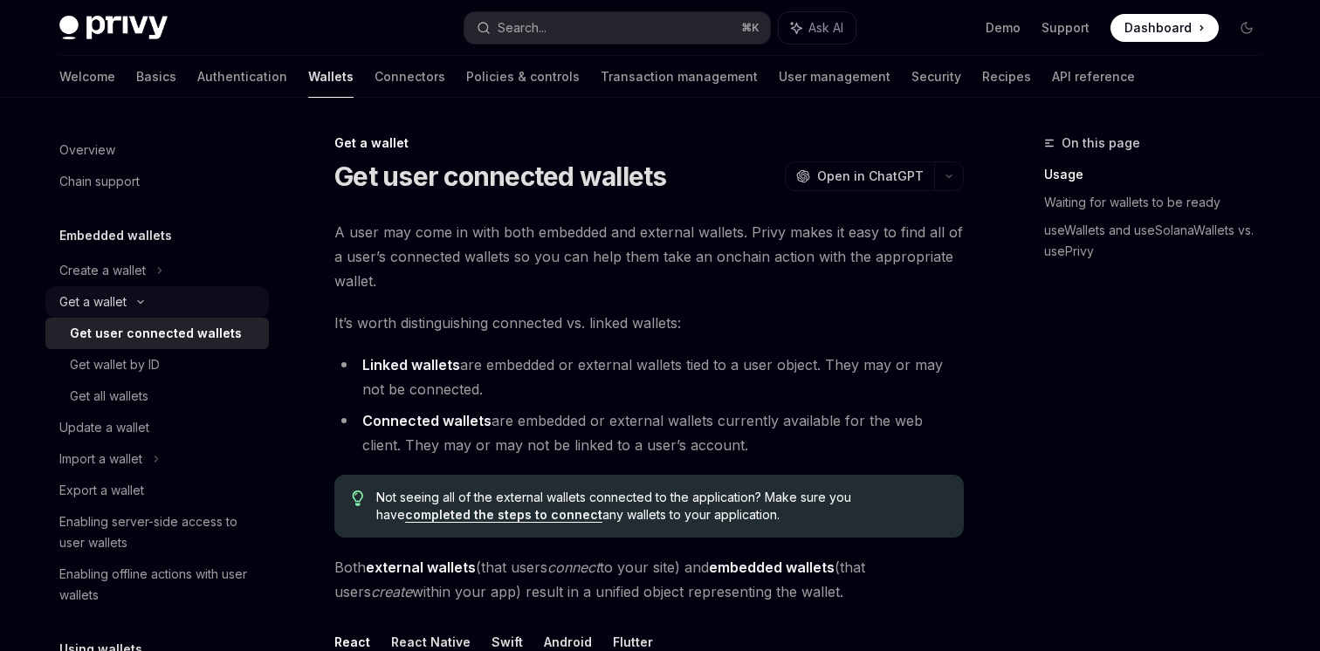
click at [186, 300] on div "Get a wallet" at bounding box center [157, 301] width 224 height 31
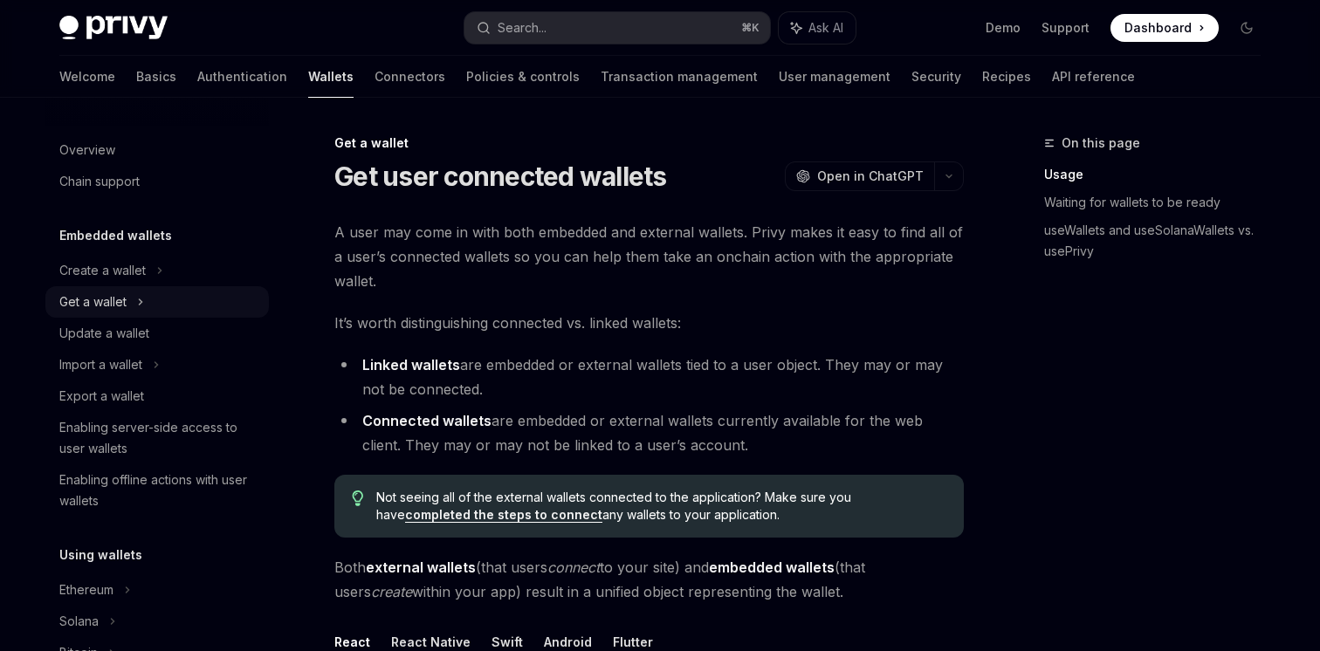
click at [188, 299] on div "Get a wallet" at bounding box center [157, 301] width 224 height 31
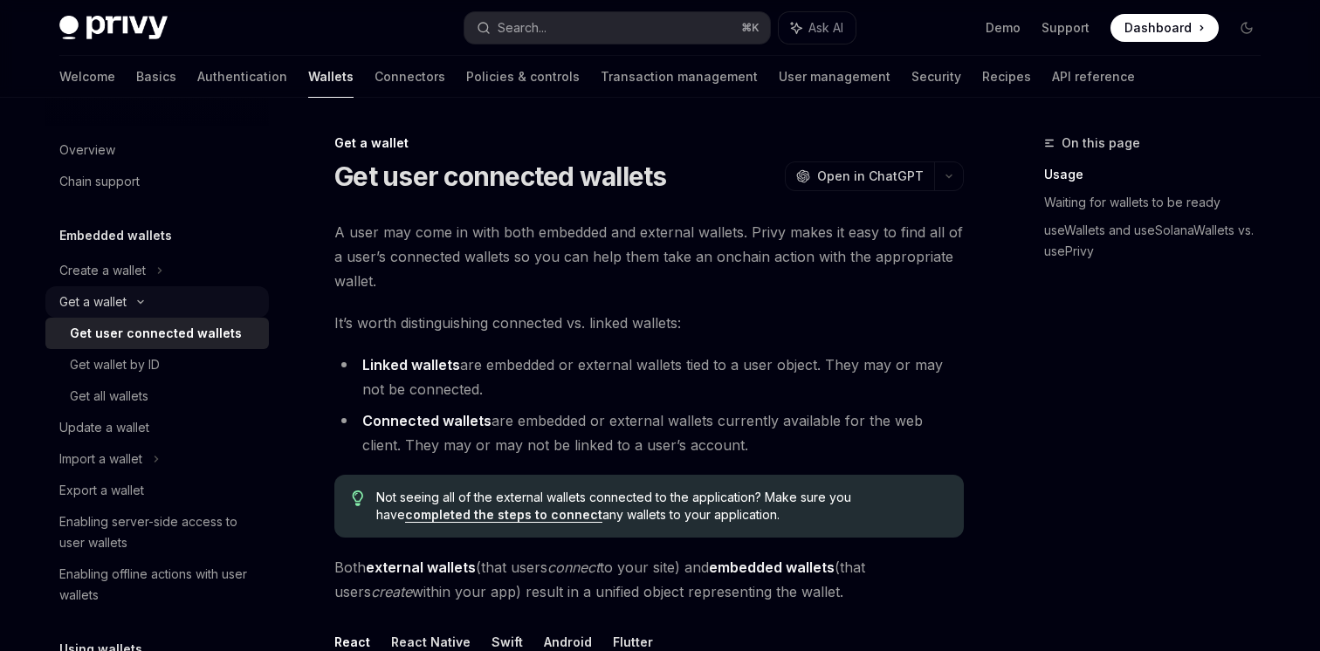
click at [188, 299] on div "Get a wallet" at bounding box center [157, 301] width 224 height 31
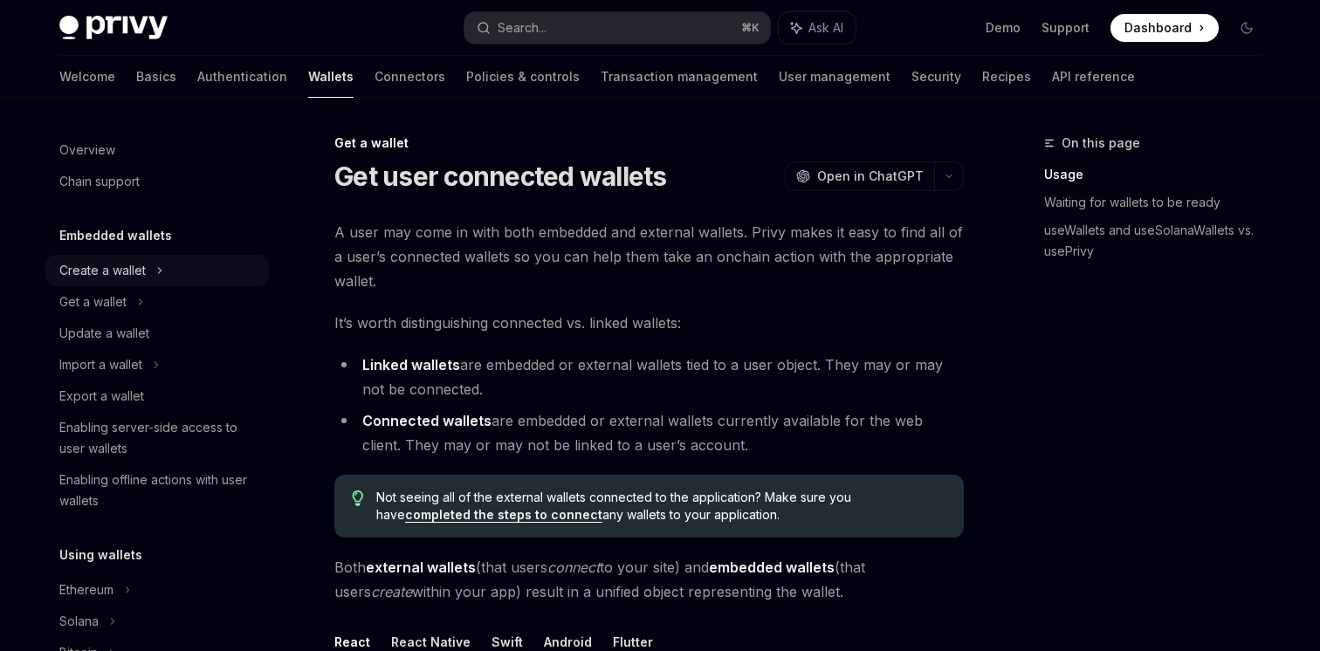
click at [202, 270] on div "Create a wallet" at bounding box center [157, 270] width 224 height 31
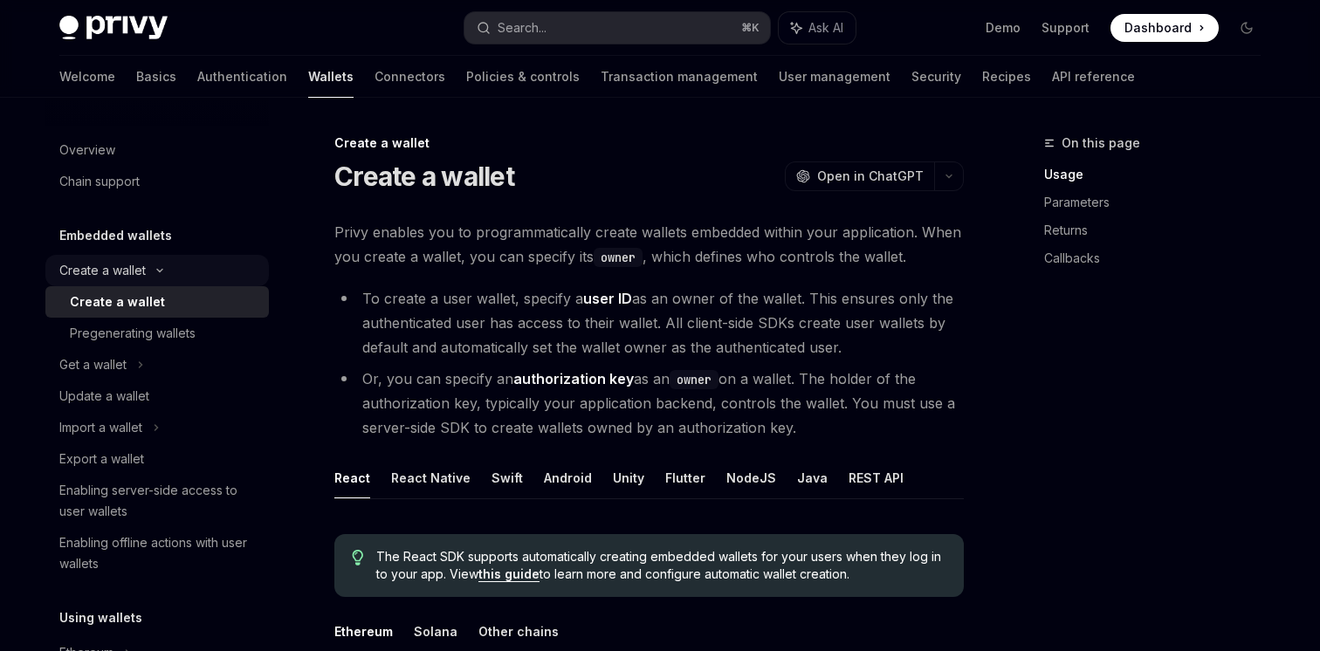
click at [202, 270] on div "Create a wallet" at bounding box center [157, 270] width 224 height 31
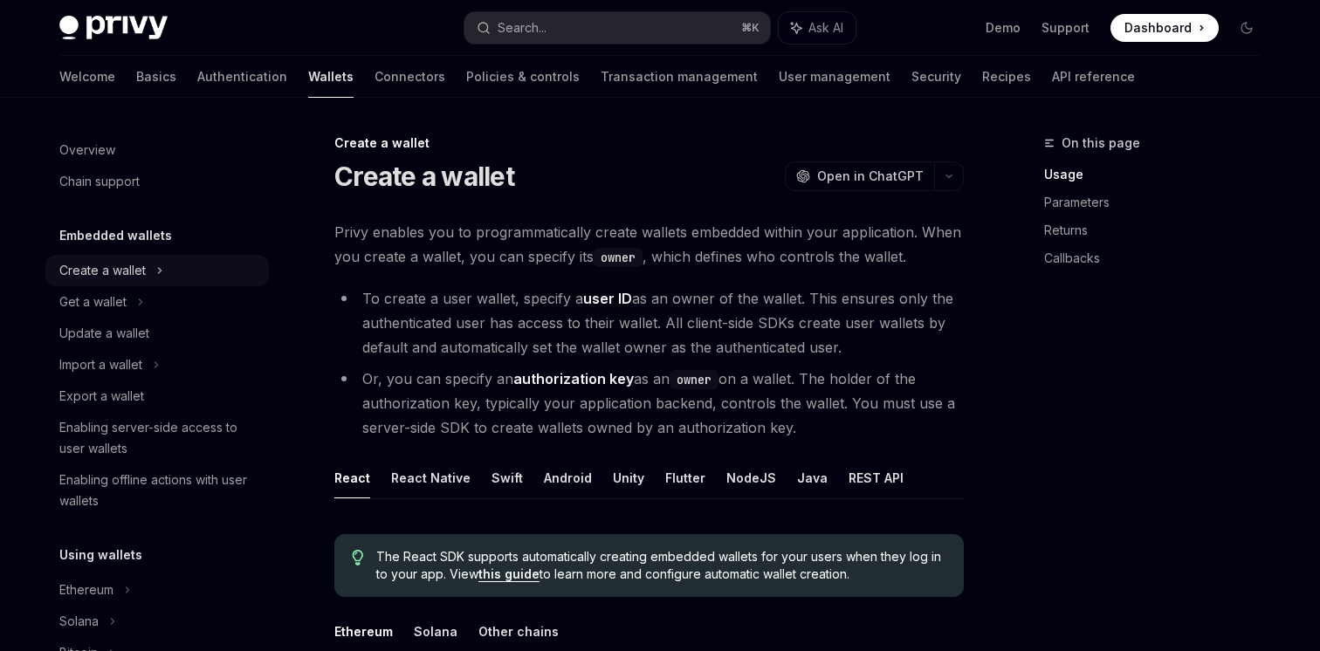
click at [199, 276] on div "Create a wallet" at bounding box center [157, 270] width 224 height 31
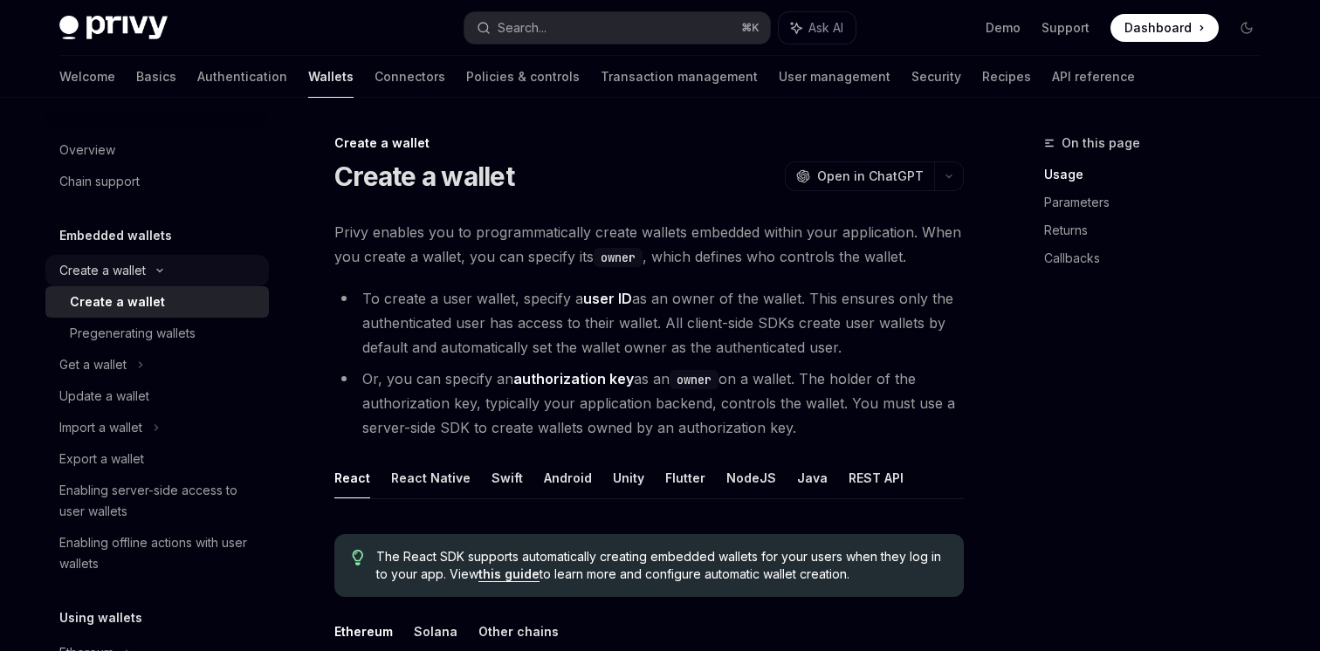
click at [199, 276] on div "Create a wallet" at bounding box center [157, 270] width 224 height 31
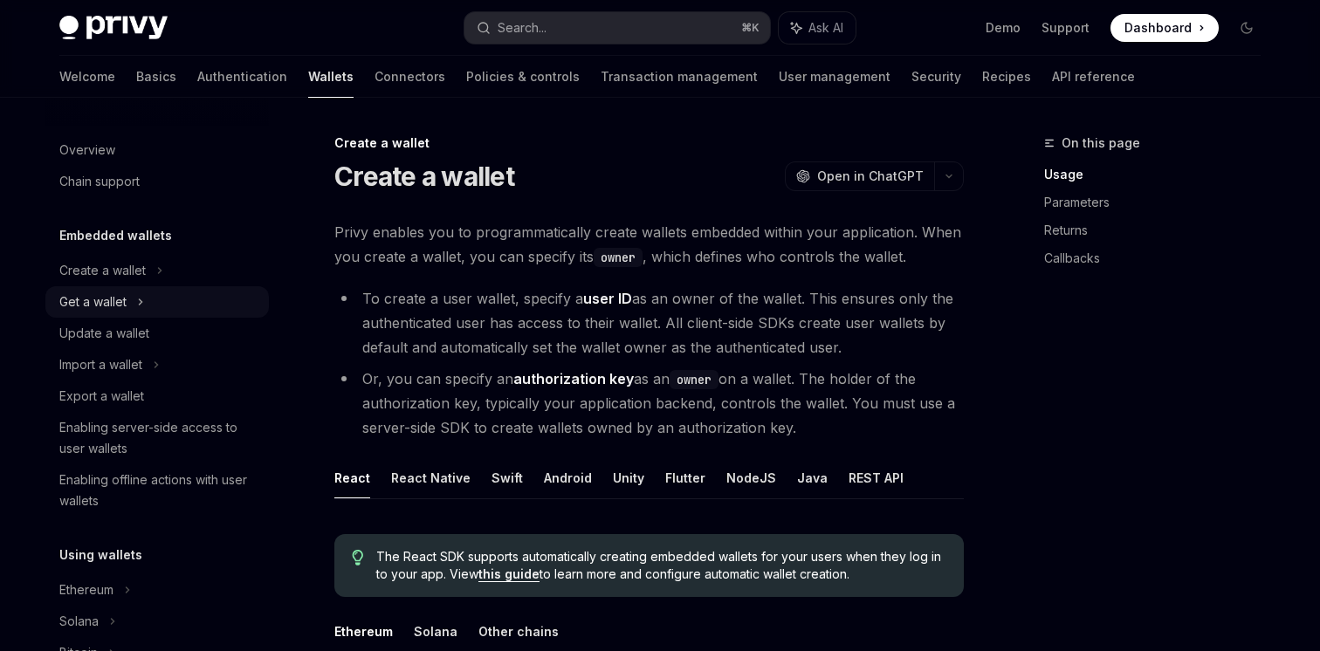
click at [174, 308] on div "Get a wallet" at bounding box center [157, 301] width 224 height 31
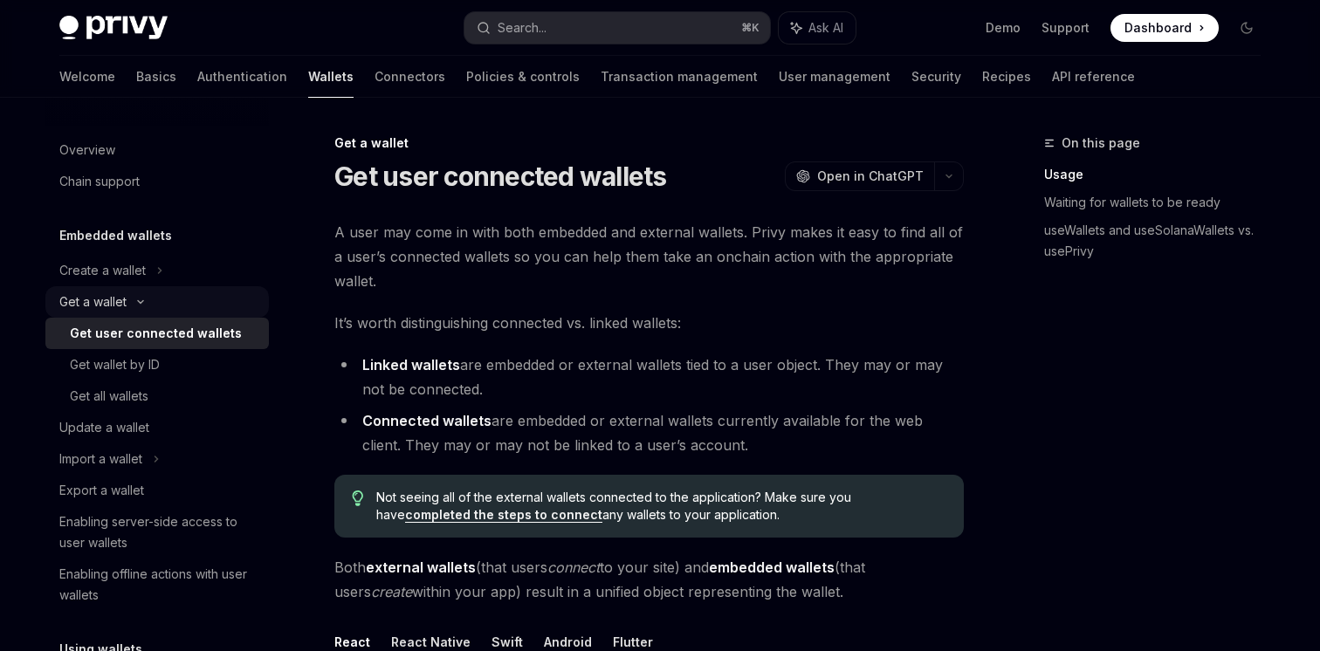
click at [174, 308] on div "Get a wallet" at bounding box center [157, 301] width 224 height 31
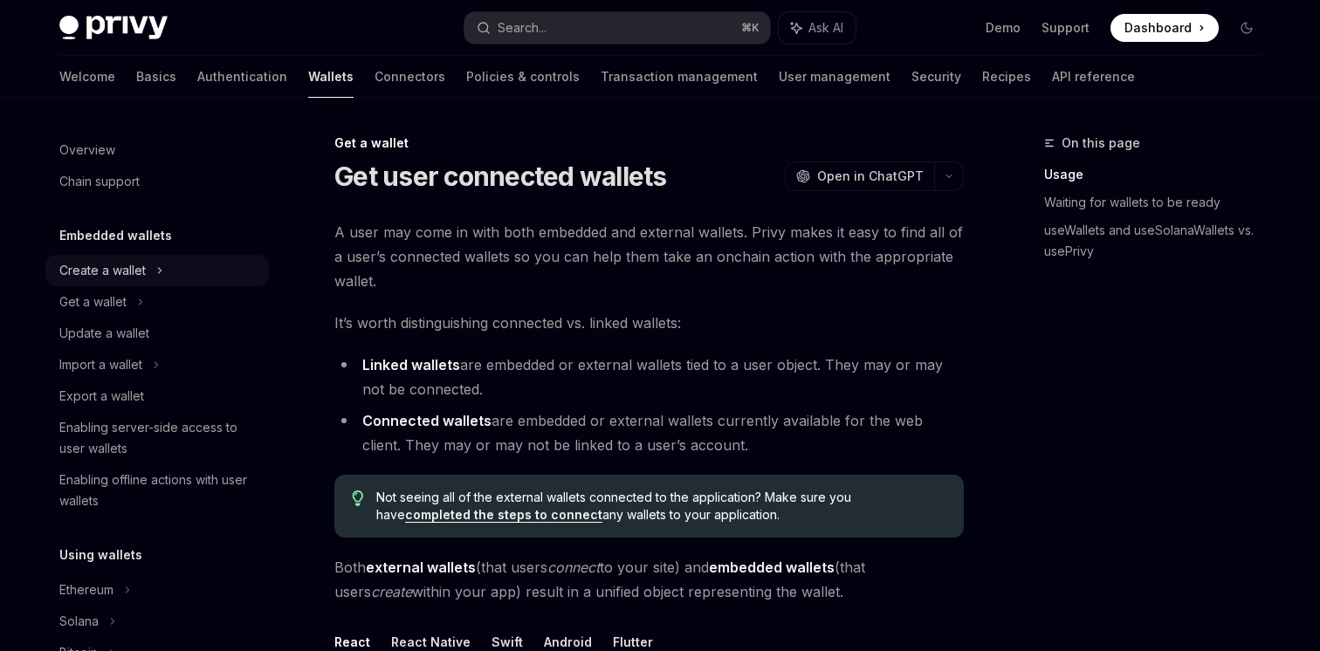
click at [188, 278] on div "Create a wallet" at bounding box center [157, 270] width 224 height 31
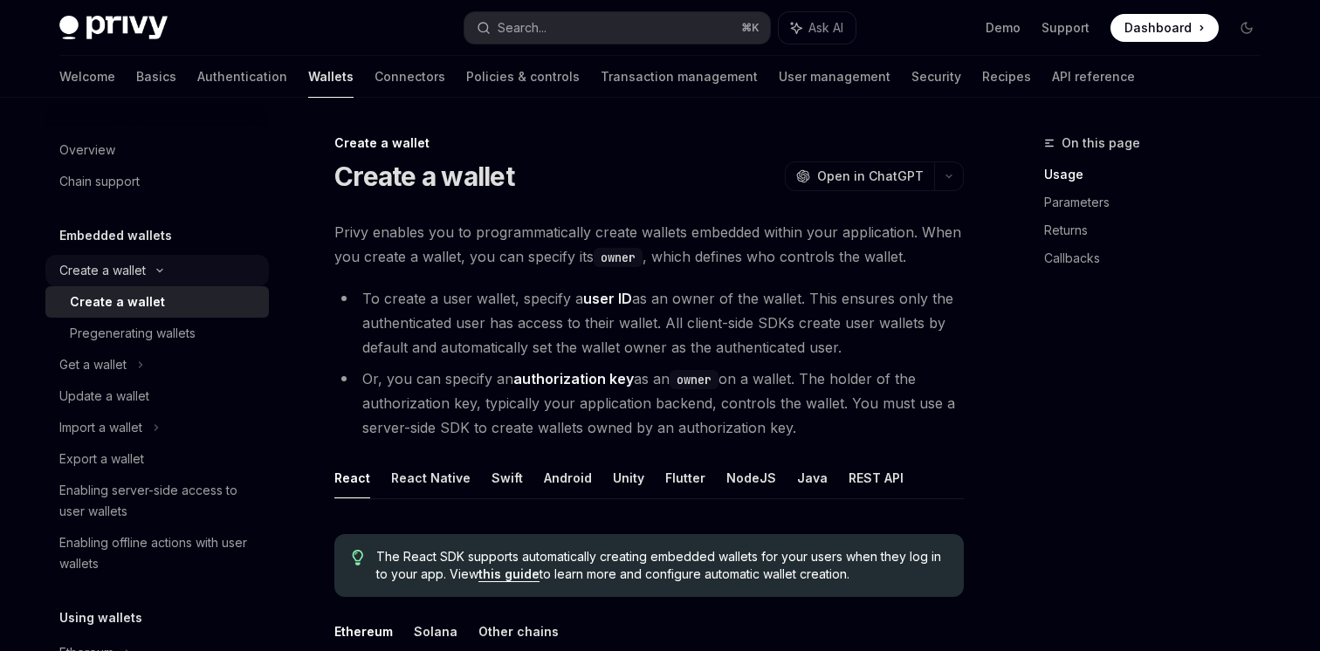
click at [188, 278] on div "Create a wallet" at bounding box center [157, 270] width 224 height 31
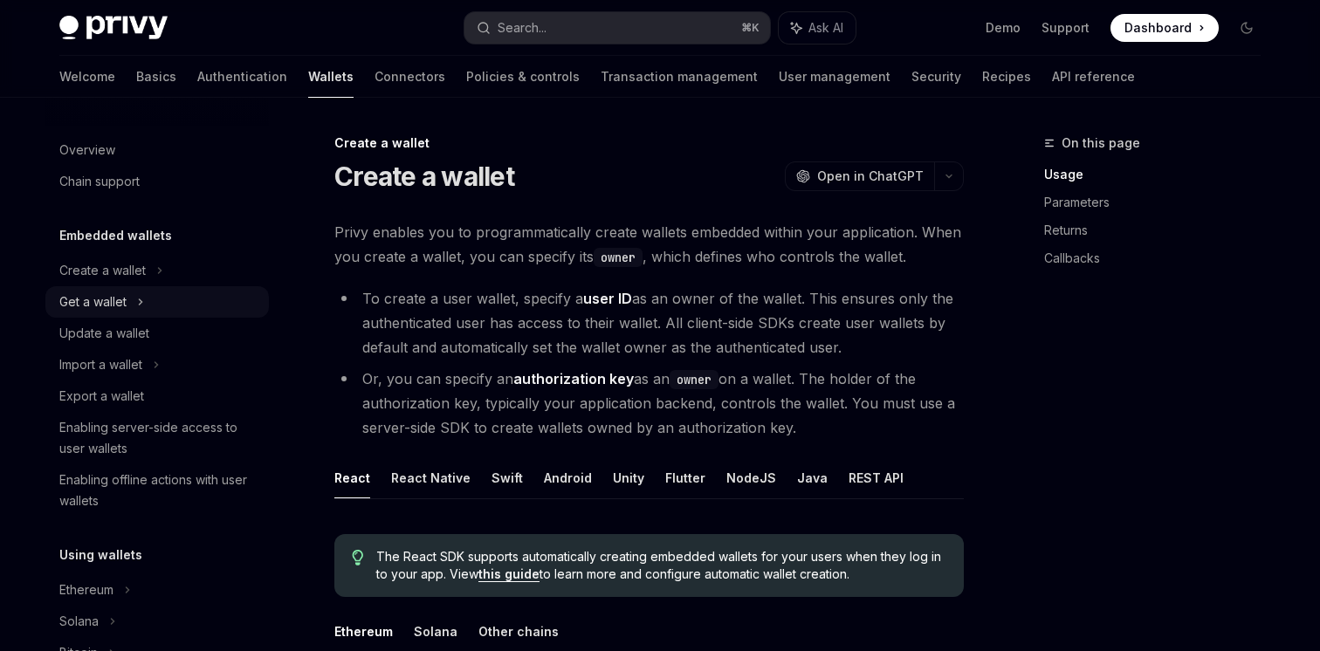
click at [172, 303] on div "Get a wallet" at bounding box center [157, 301] width 224 height 31
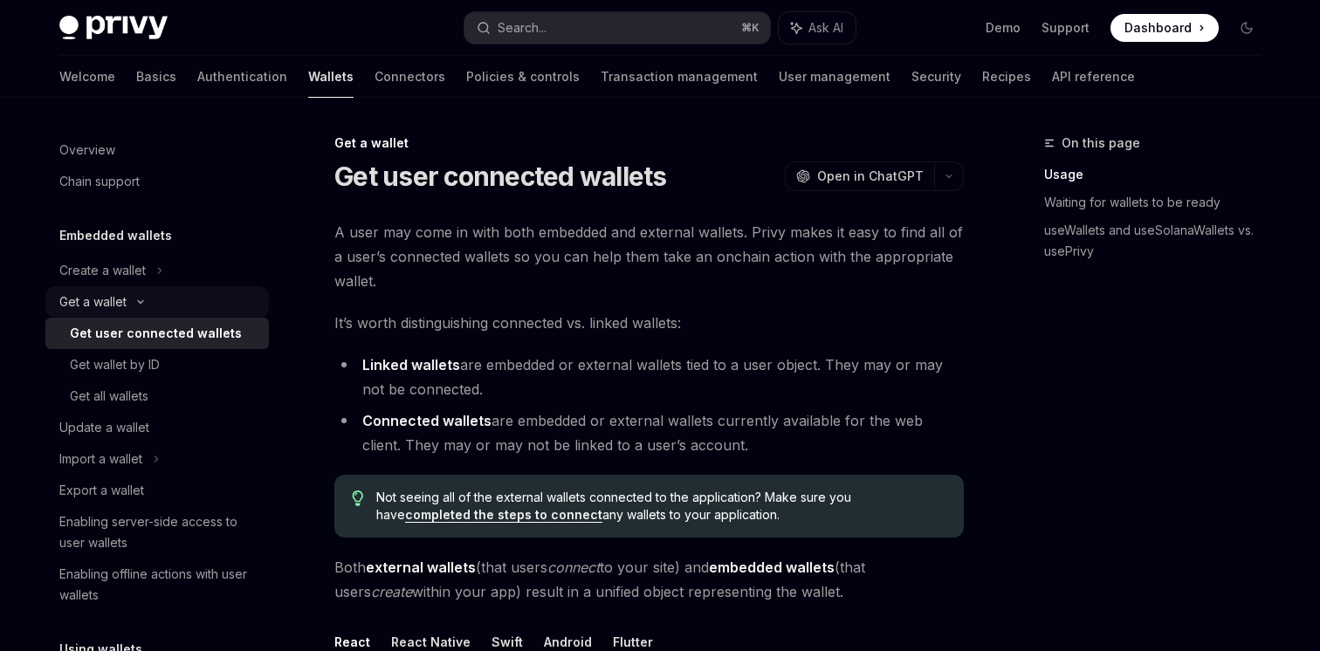
click at [172, 303] on div "Get a wallet" at bounding box center [157, 301] width 224 height 31
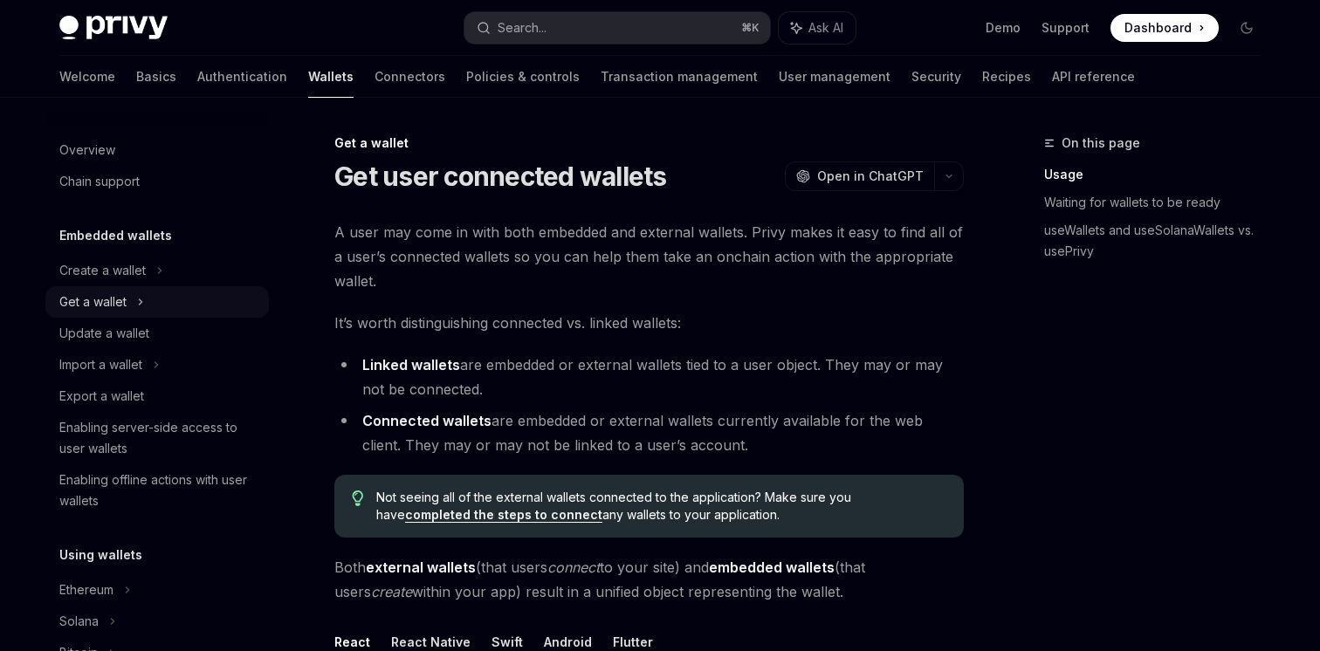
click at [172, 303] on div "Get a wallet" at bounding box center [157, 301] width 224 height 31
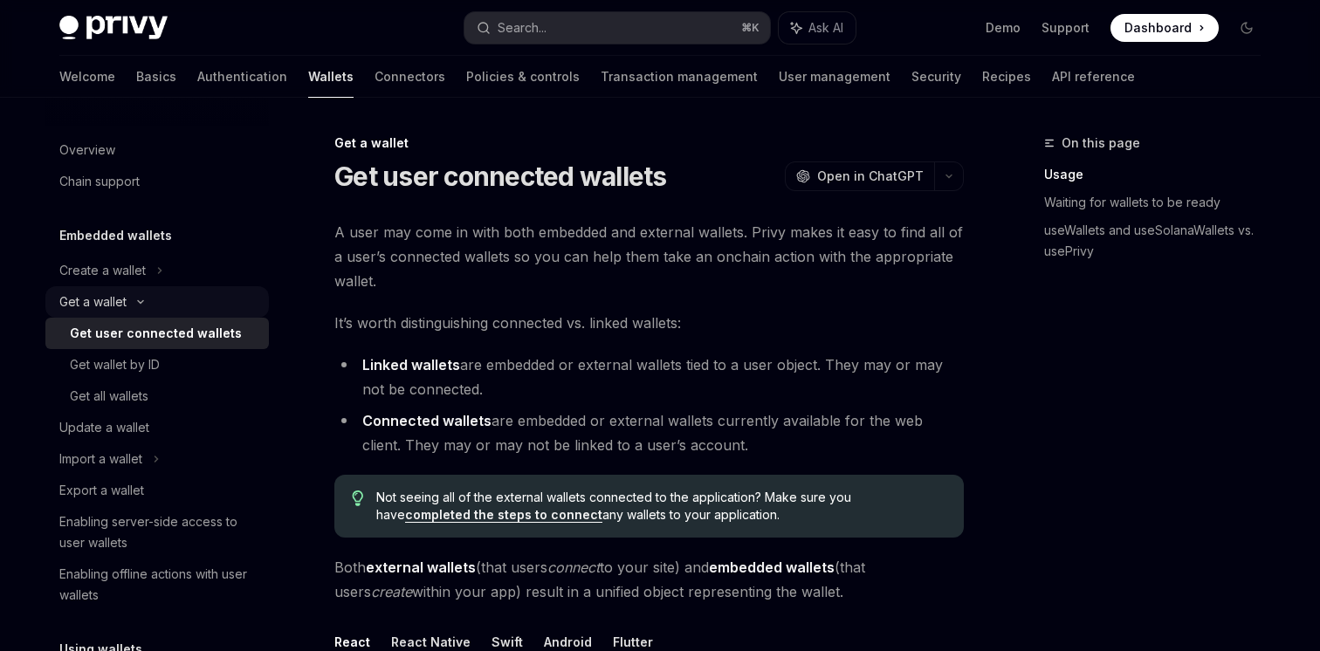
click at [172, 303] on div "Get a wallet" at bounding box center [157, 301] width 224 height 31
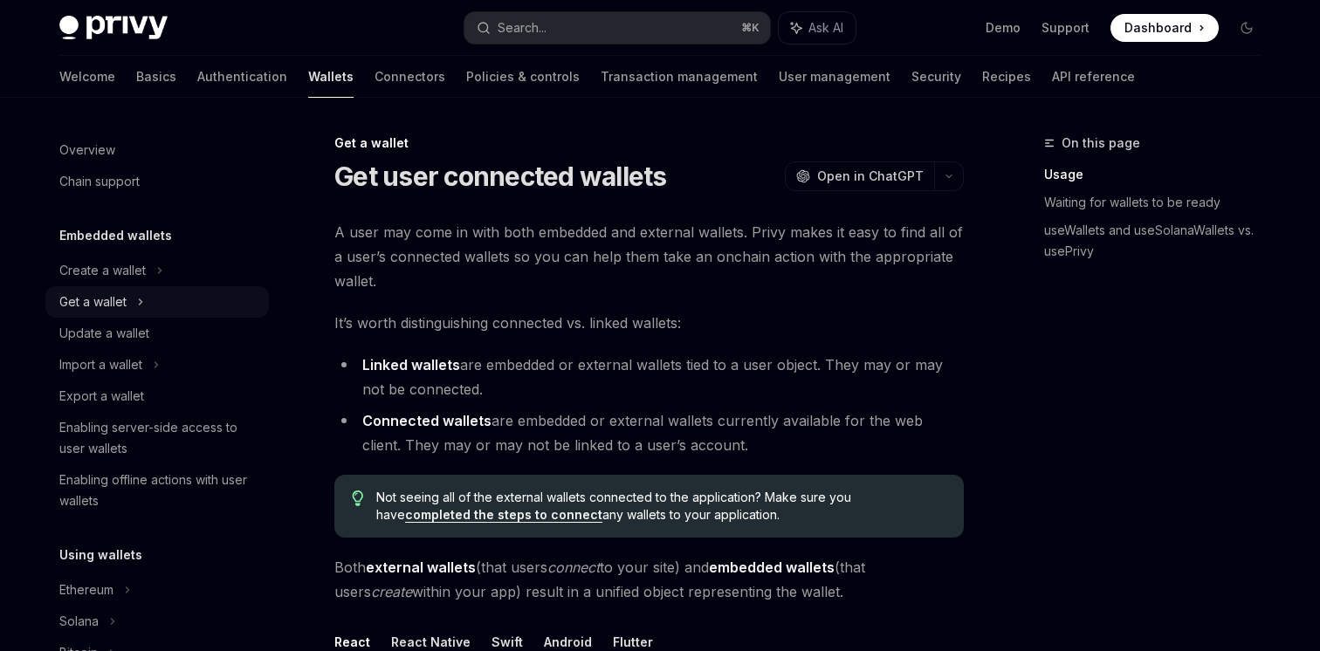
click at [210, 299] on div "Get a wallet" at bounding box center [157, 301] width 224 height 31
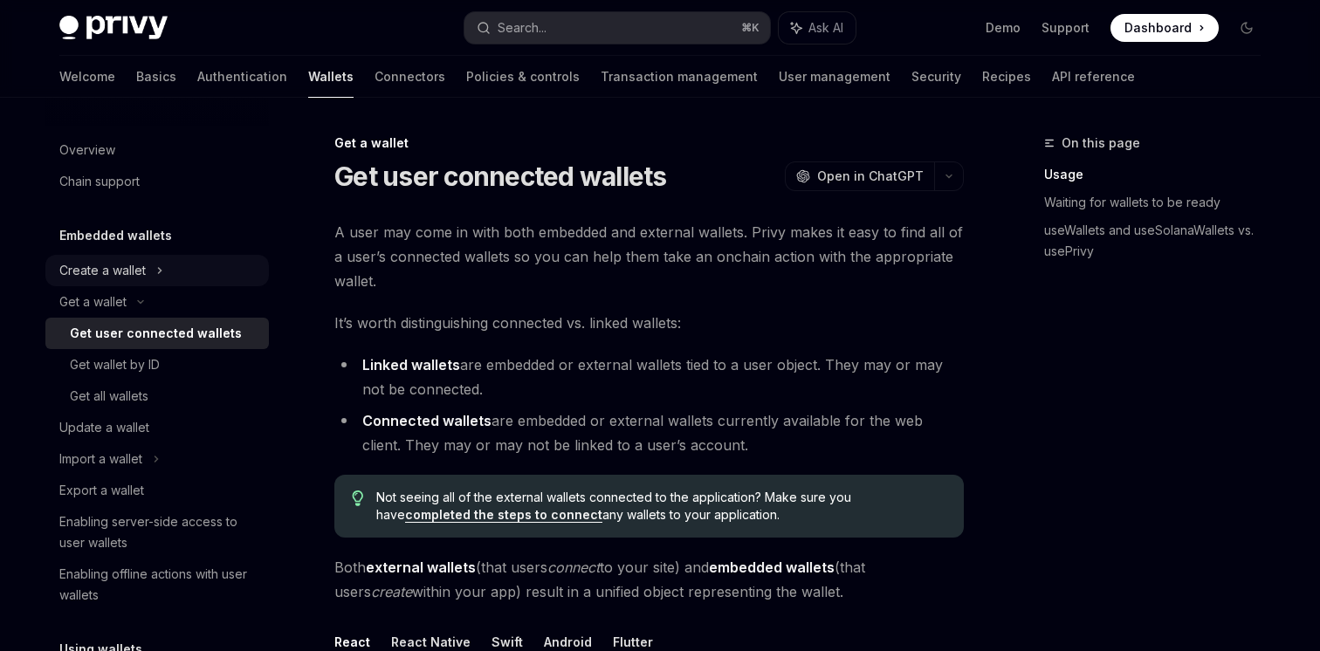
click at [214, 278] on div "Create a wallet" at bounding box center [157, 270] width 224 height 31
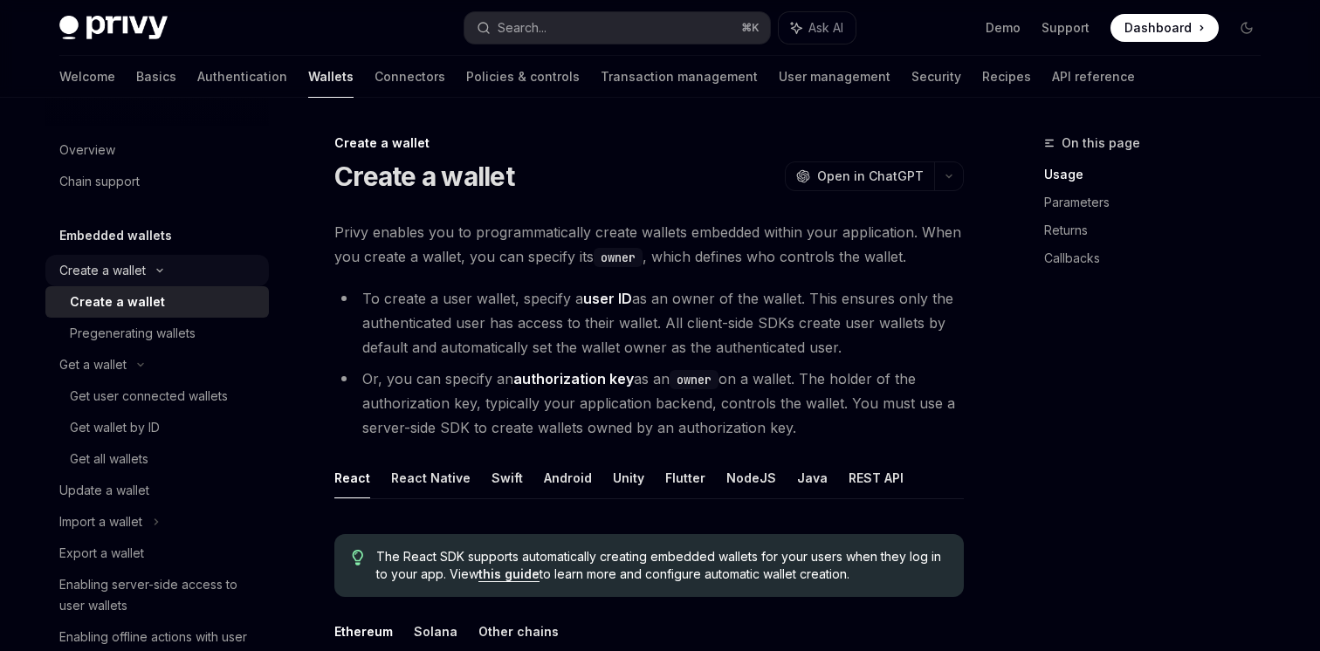
type textarea "*"
click at [177, 359] on div "Get a wallet" at bounding box center [157, 364] width 224 height 31
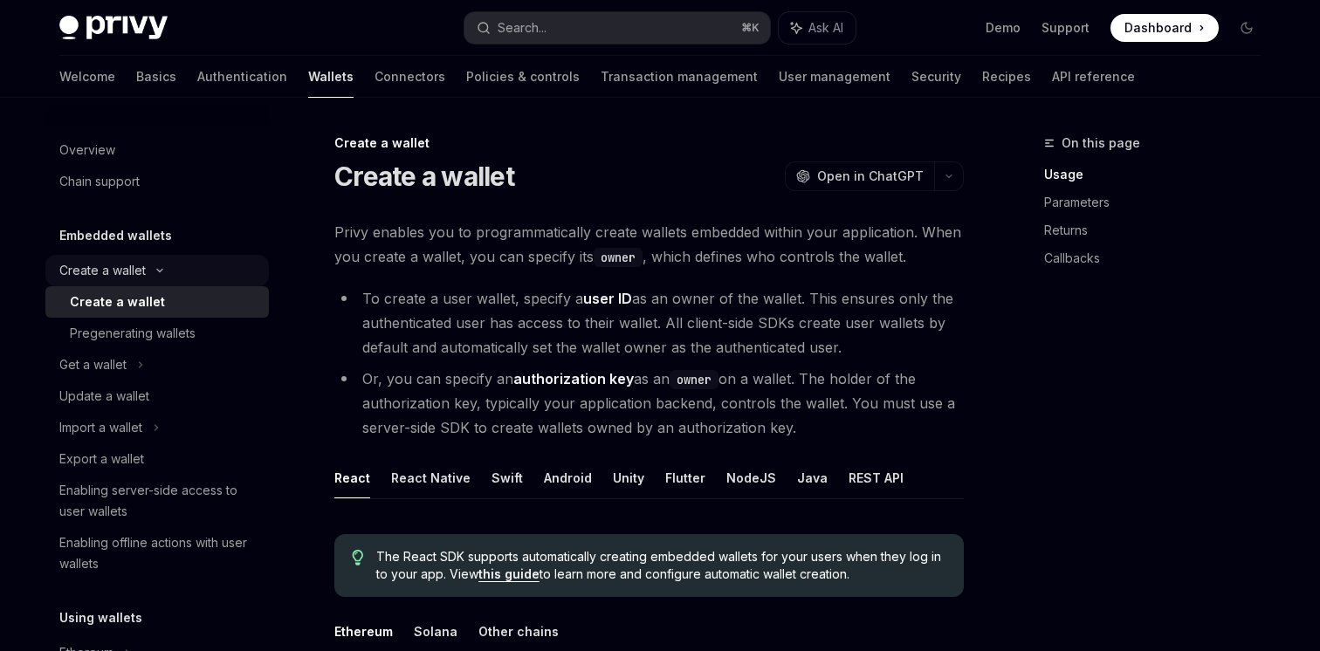
click at [196, 267] on div "Create a wallet" at bounding box center [157, 270] width 224 height 31
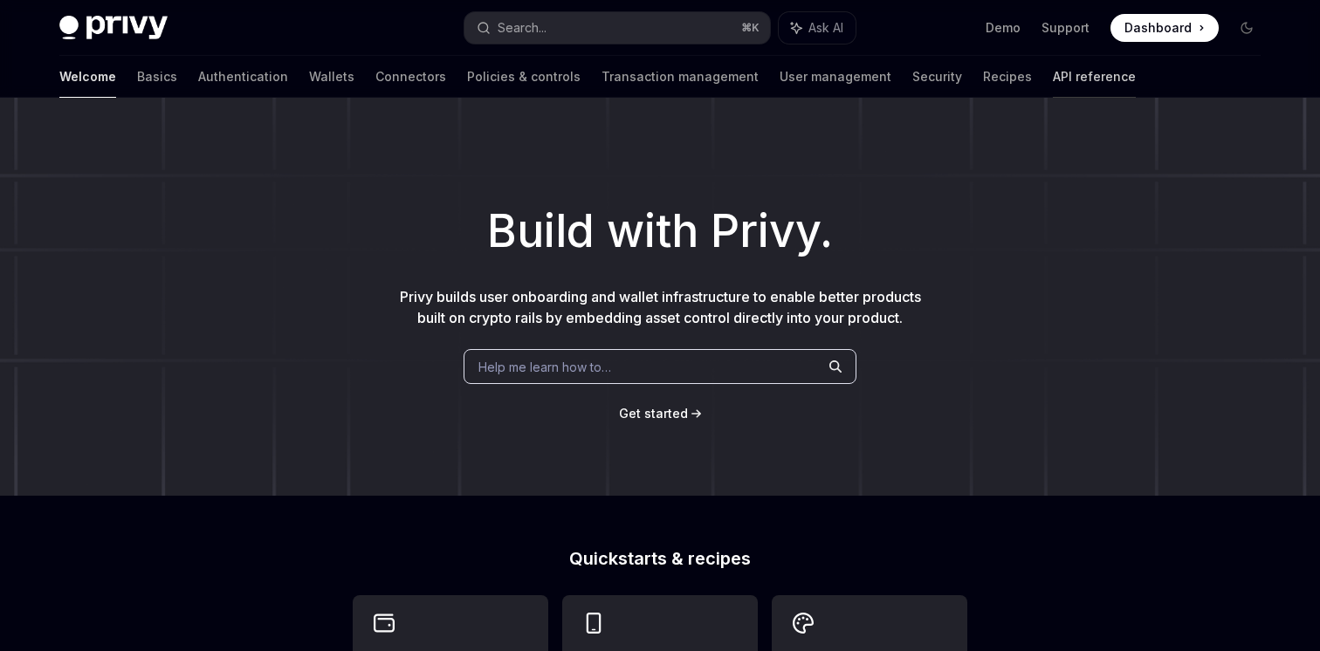
click at [1053, 72] on link "API reference" at bounding box center [1094, 77] width 83 height 42
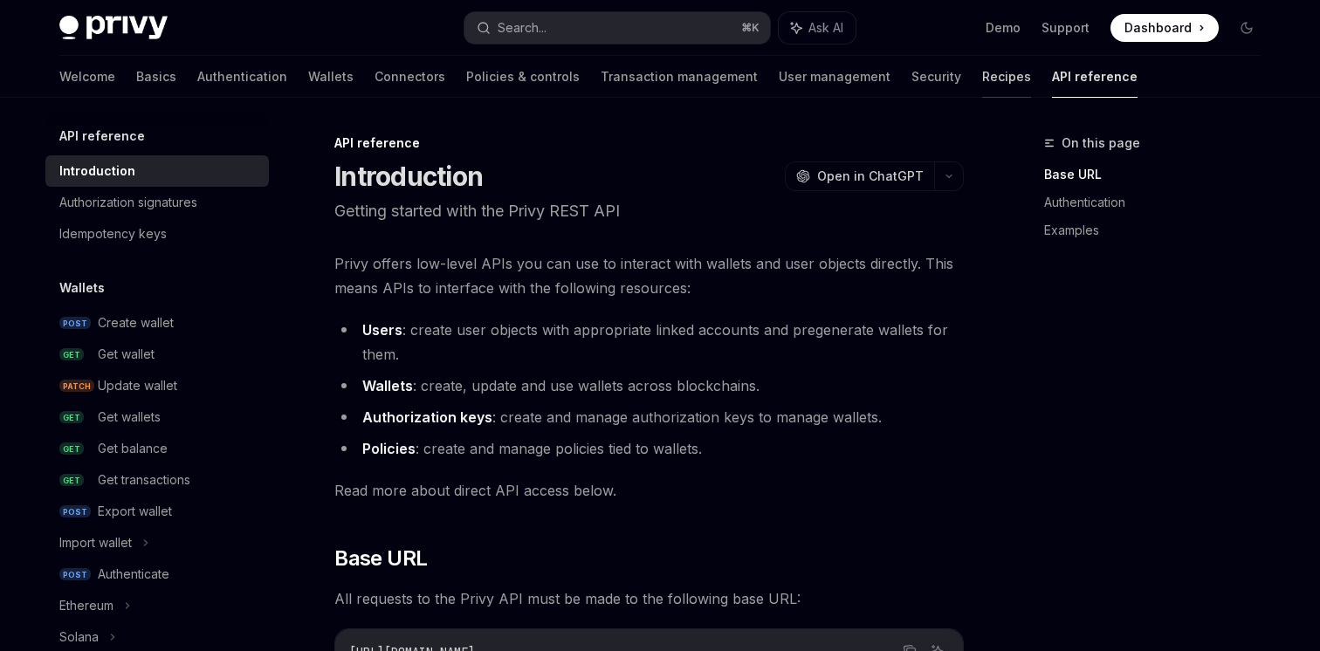
click at [982, 80] on link "Recipes" at bounding box center [1006, 77] width 49 height 42
type textarea "*"
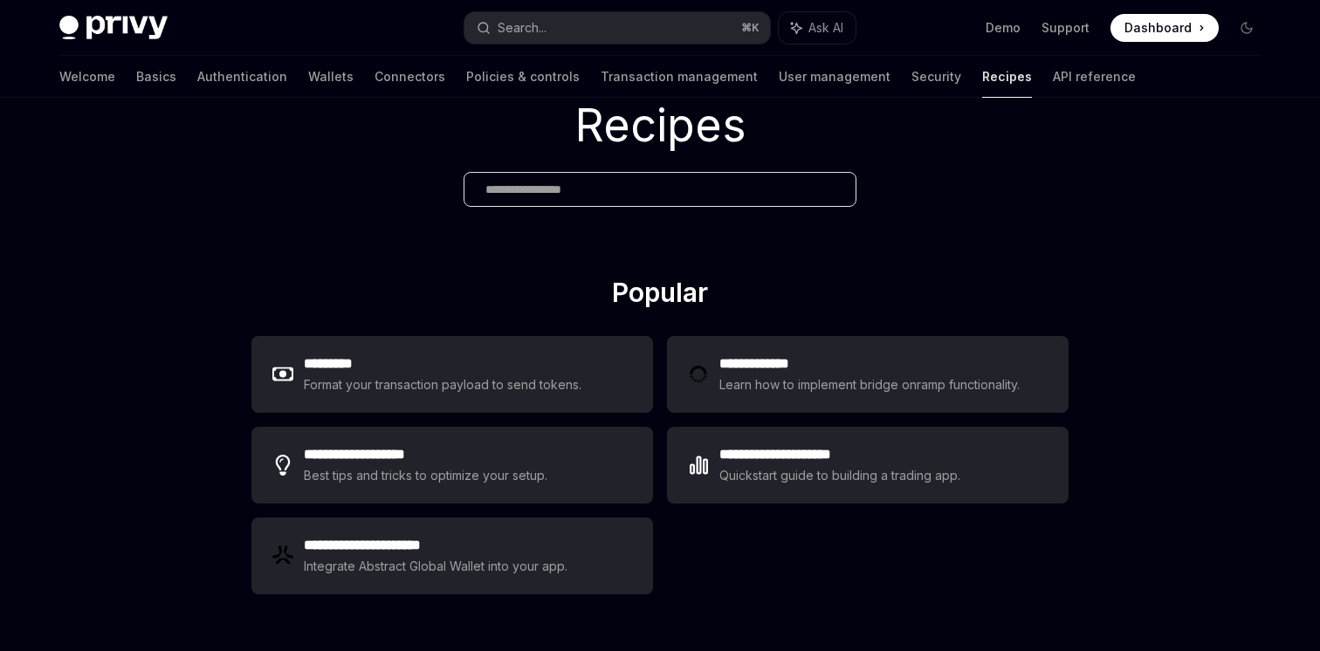
scroll to position [87, 0]
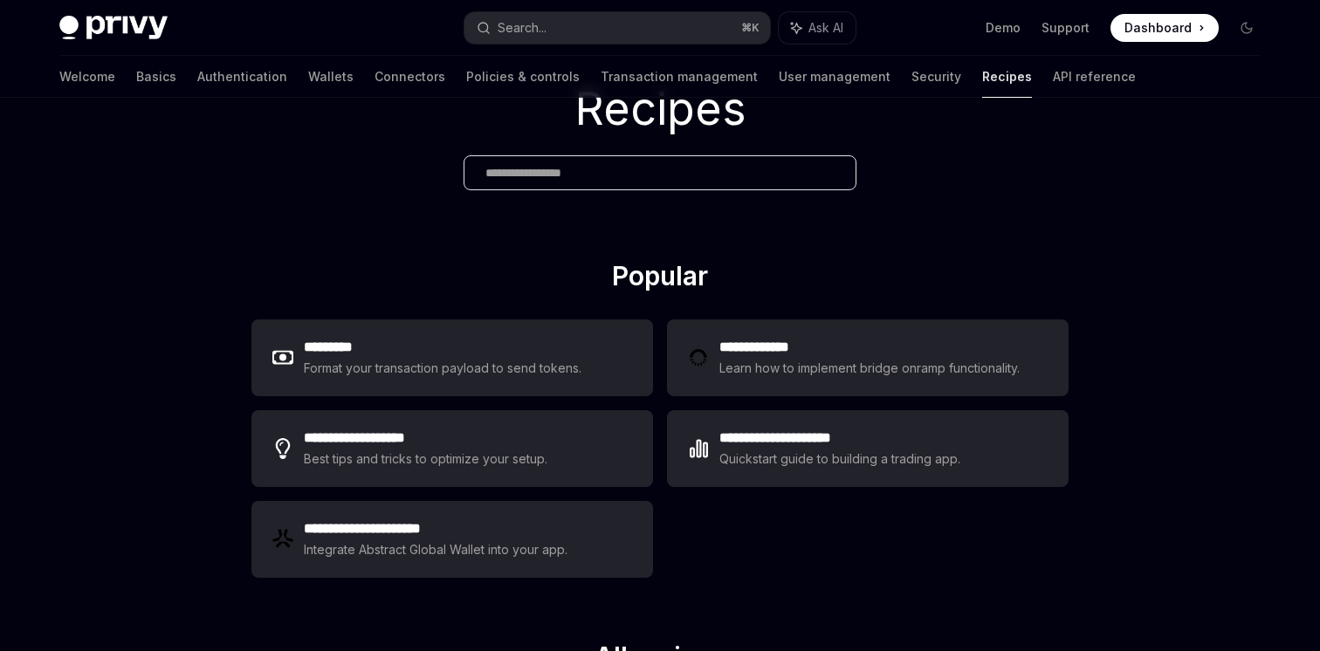
click at [568, 155] on div at bounding box center [660, 172] width 393 height 35
click at [568, 166] on input "text" at bounding box center [660, 173] width 349 height 18
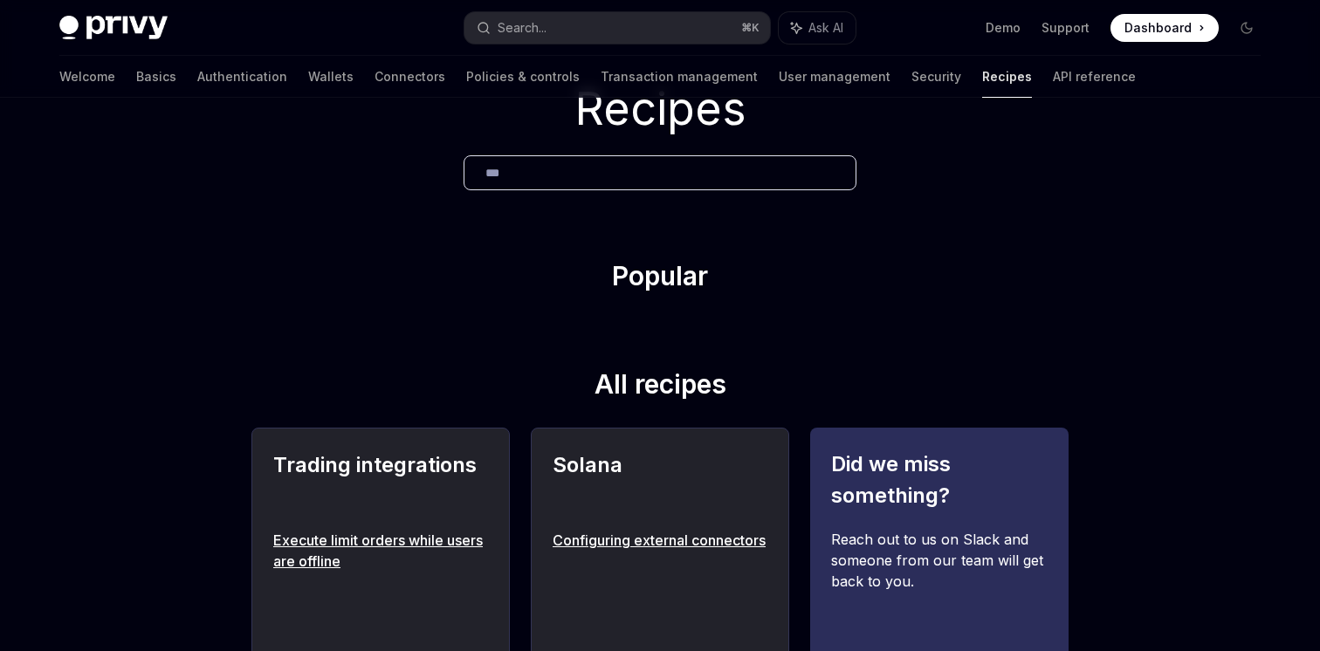
type input "****"
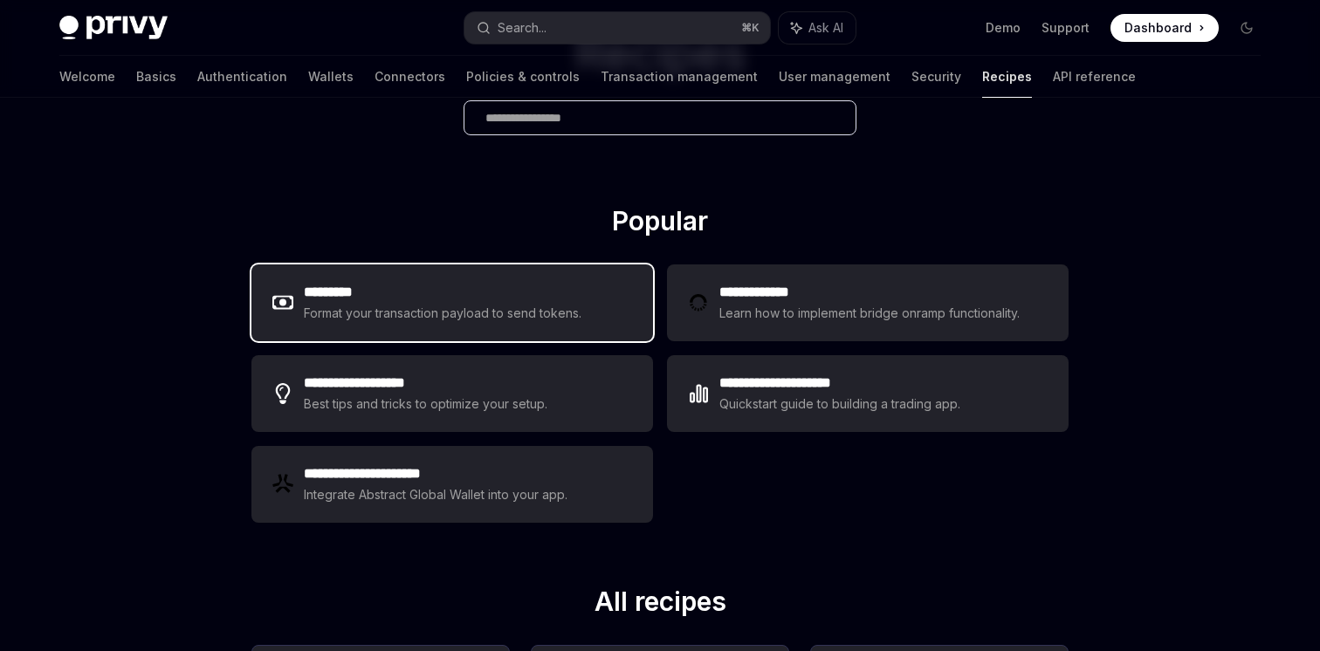
scroll to position [0, 0]
